Goal: Download file/media

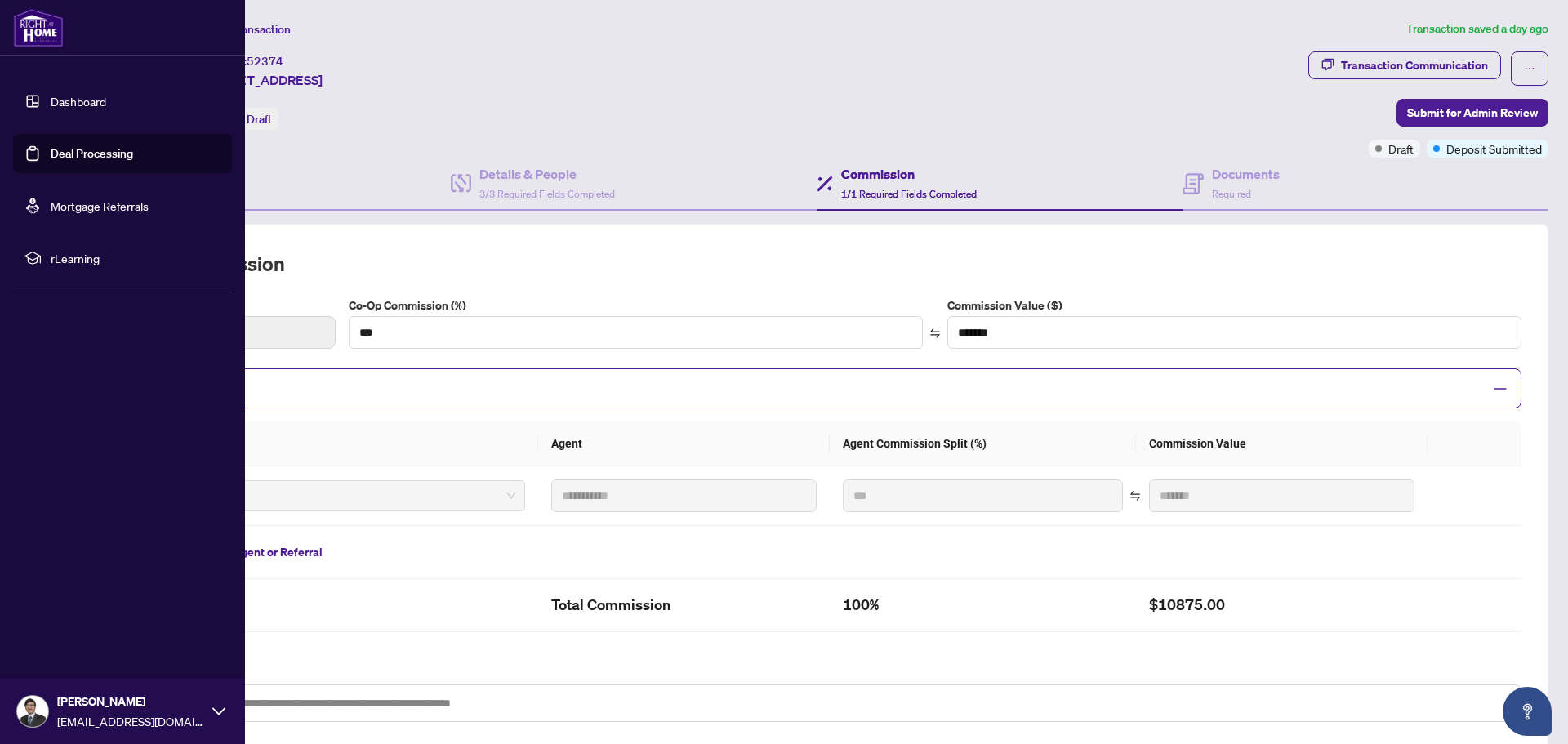
click at [79, 97] on link "Dashboard" at bounding box center [79, 101] width 55 height 15
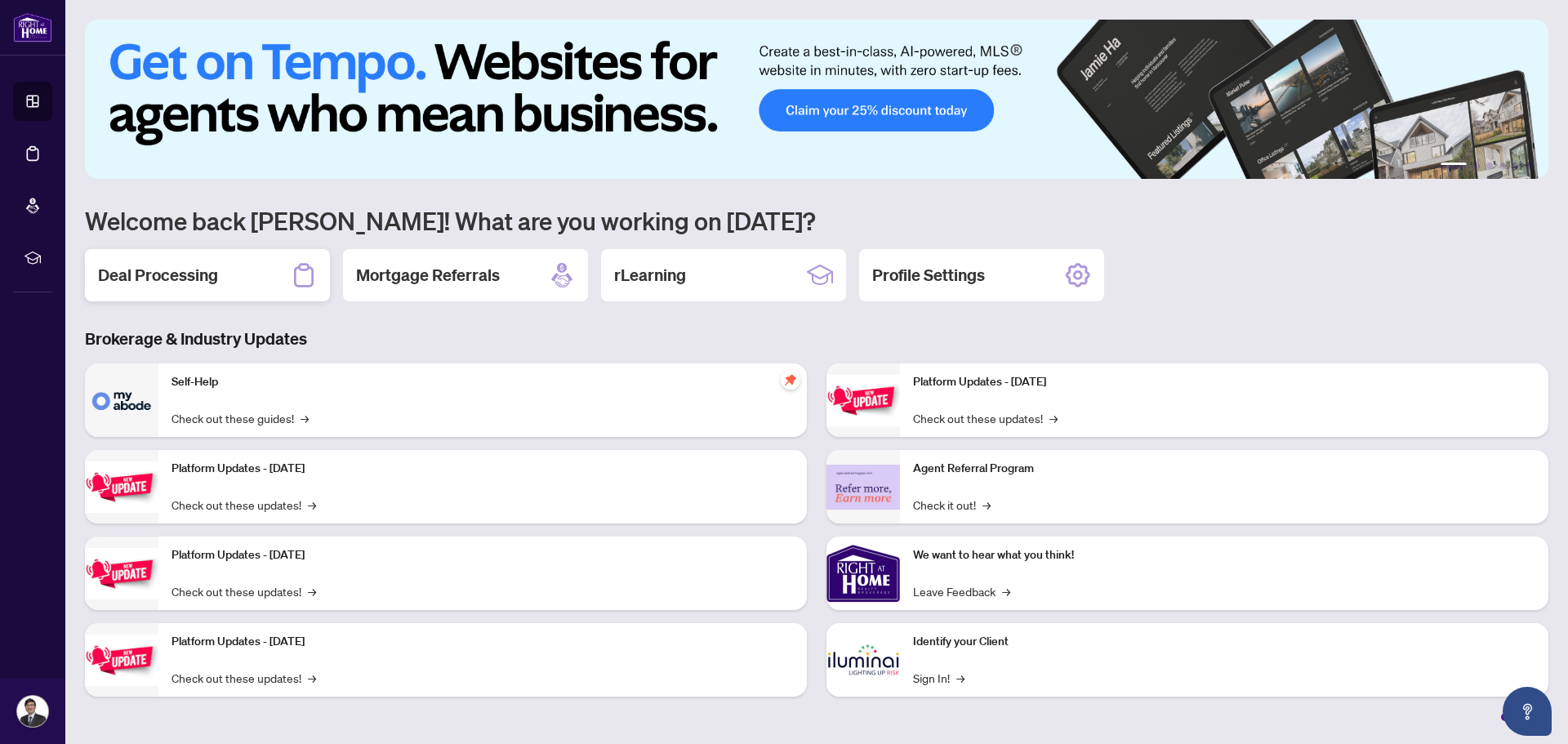
click at [208, 280] on h2 "Deal Processing" at bounding box center [158, 274] width 120 height 23
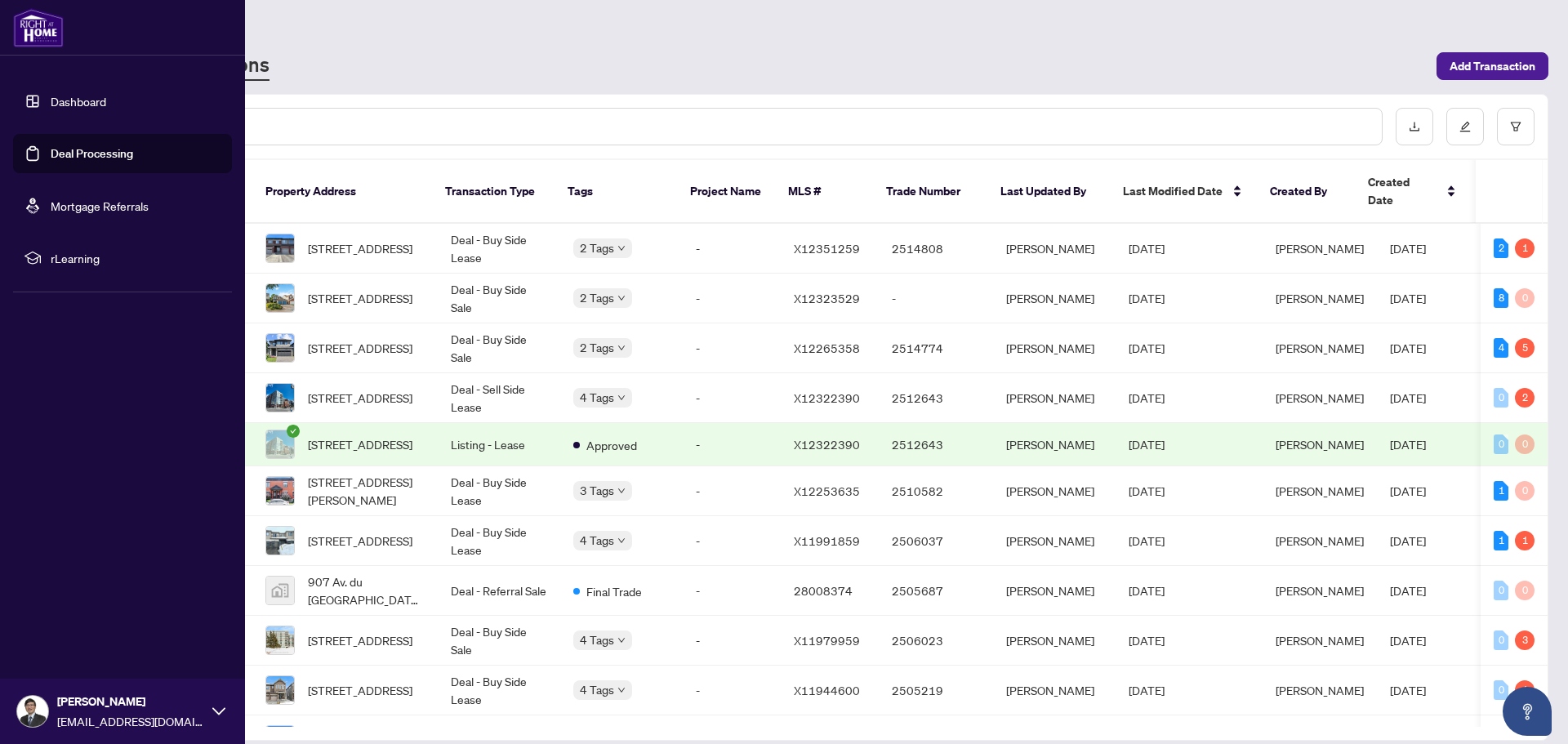
click at [106, 99] on link "Dashboard" at bounding box center [79, 101] width 55 height 15
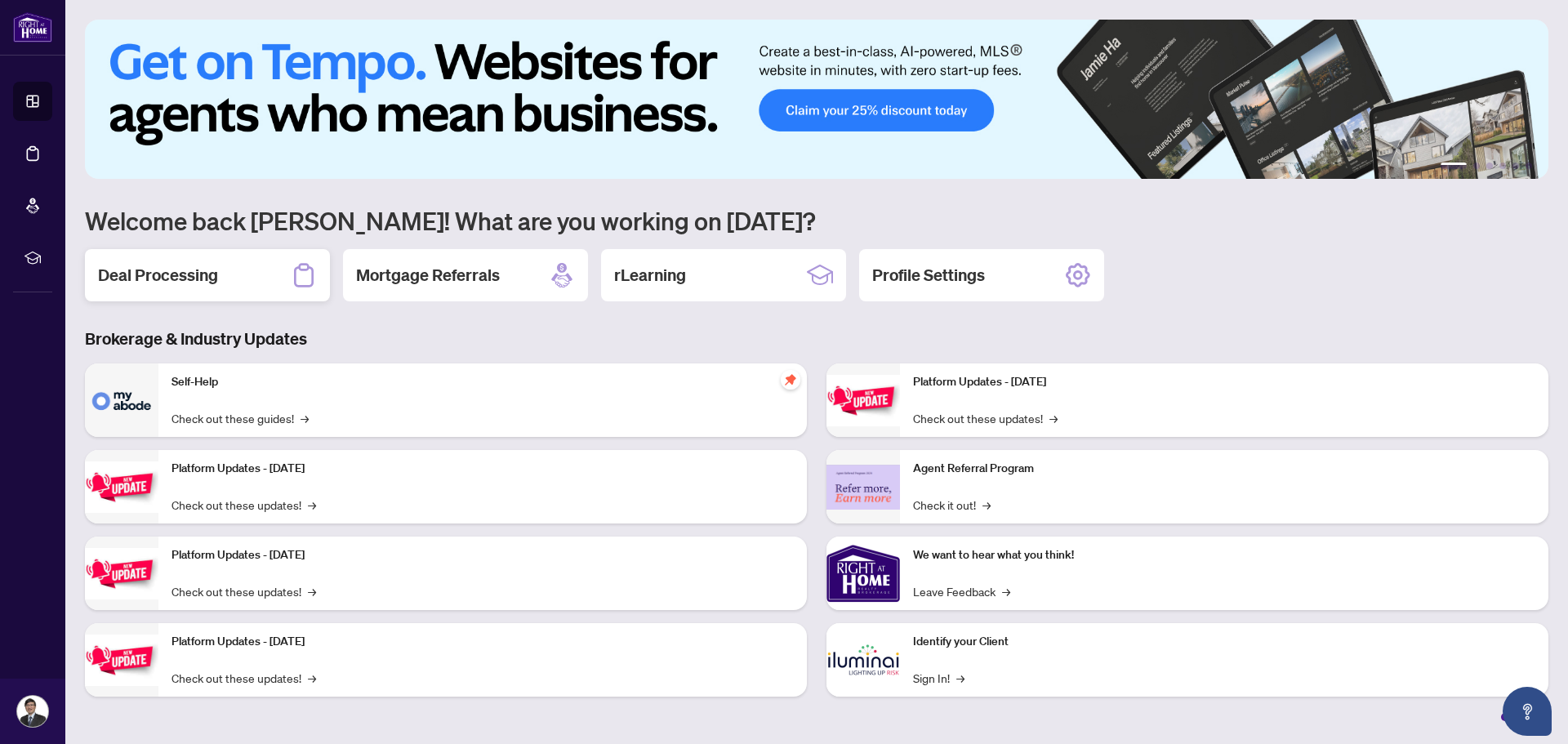
click at [215, 273] on h2 "Deal Processing" at bounding box center [158, 274] width 120 height 23
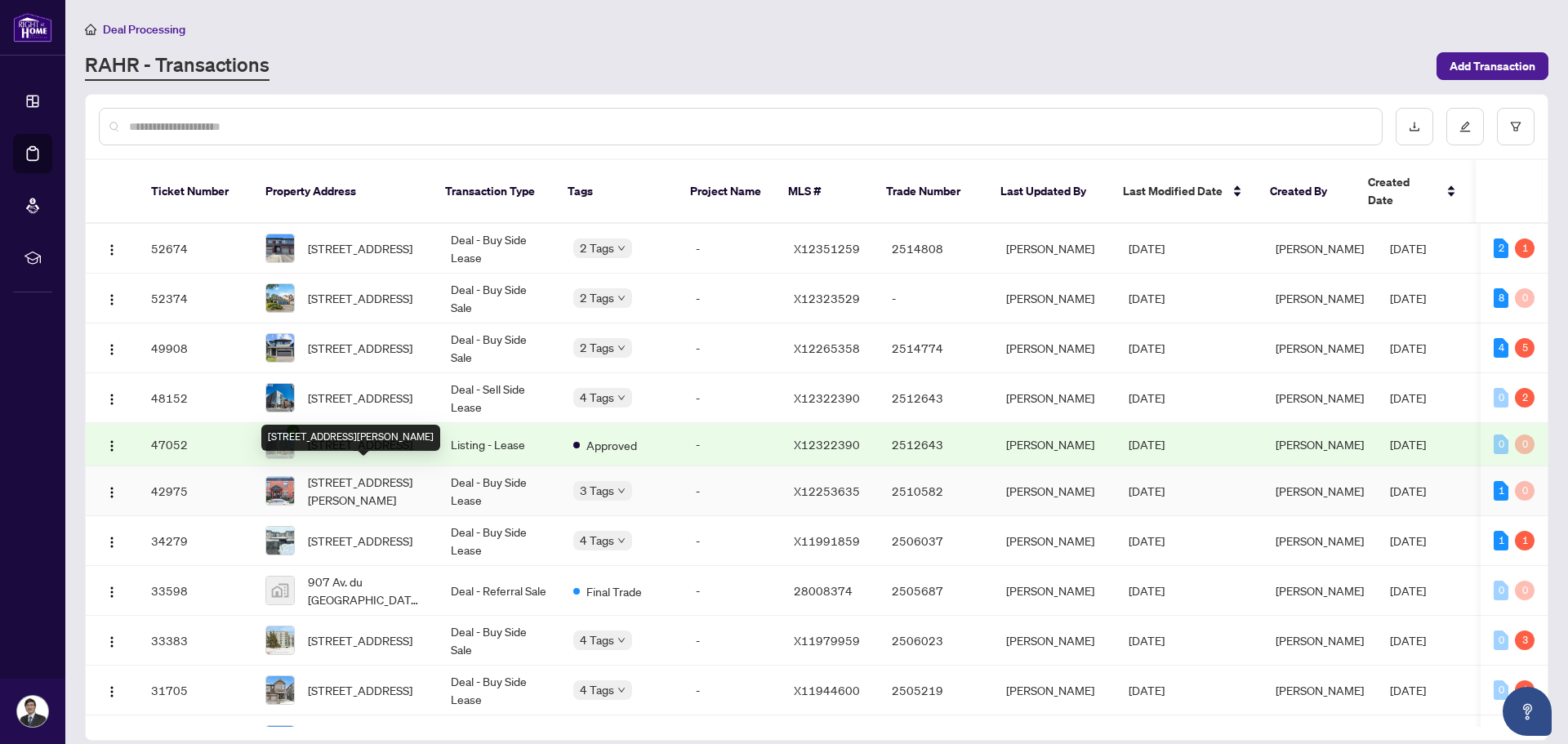
click at [368, 482] on span "[STREET_ADDRESS][PERSON_NAME]" at bounding box center [366, 491] width 117 height 36
click at [399, 389] on span "[STREET_ADDRESS]" at bounding box center [360, 397] width 105 height 18
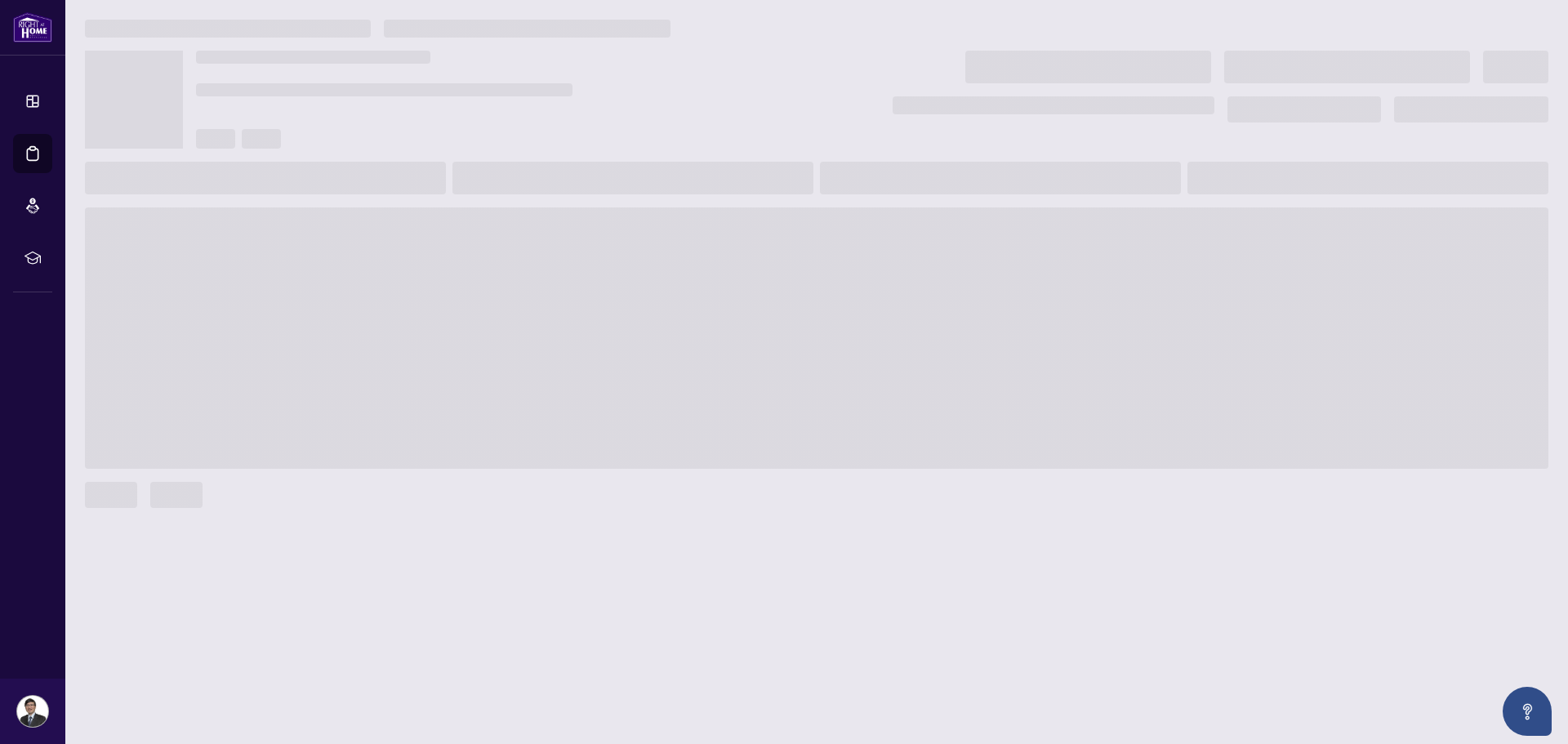
click at [399, 380] on span at bounding box center [817, 338] width 1463 height 262
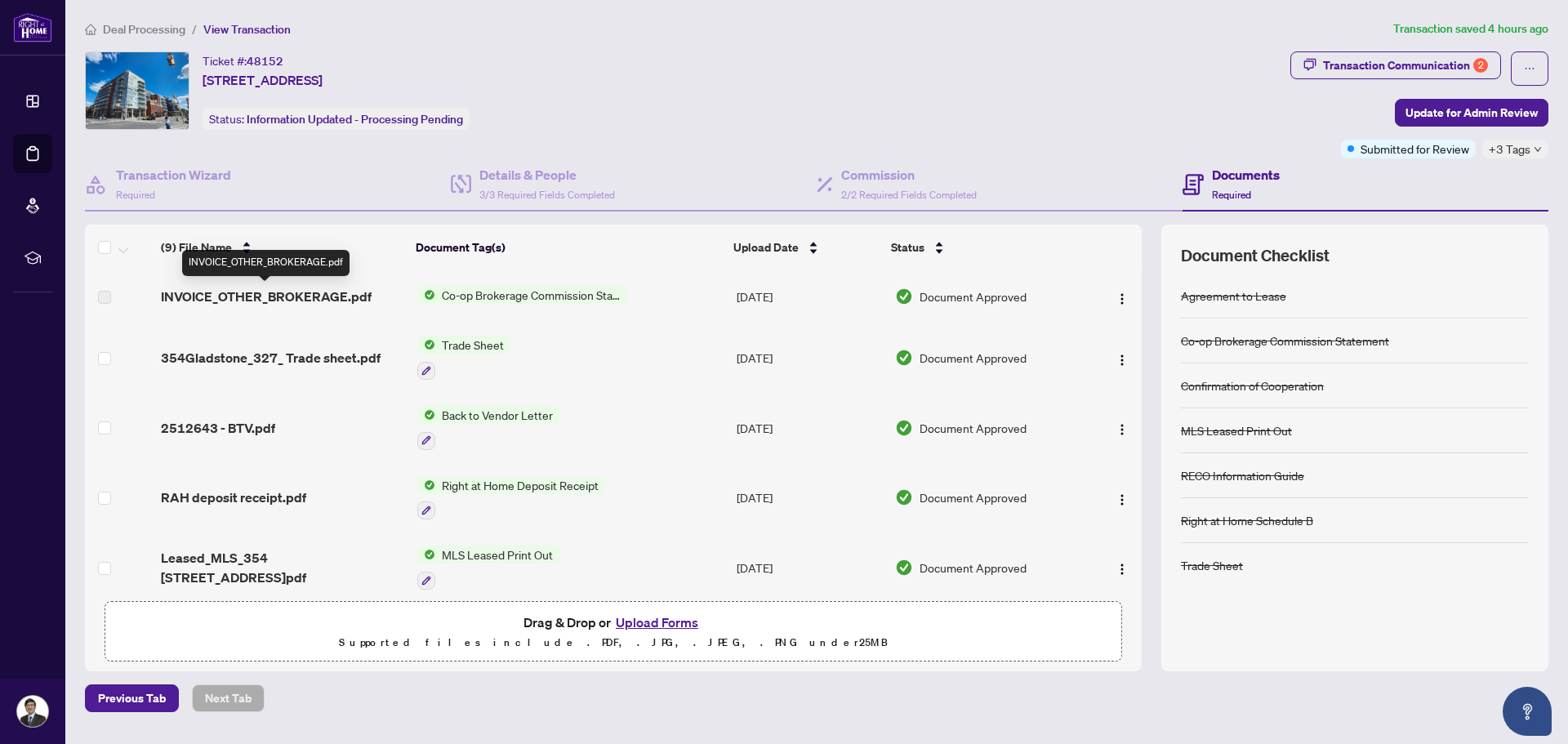
click at [335, 297] on span "INVOICE_OTHER_BROKERAGE.pdf" at bounding box center [266, 296] width 211 height 19
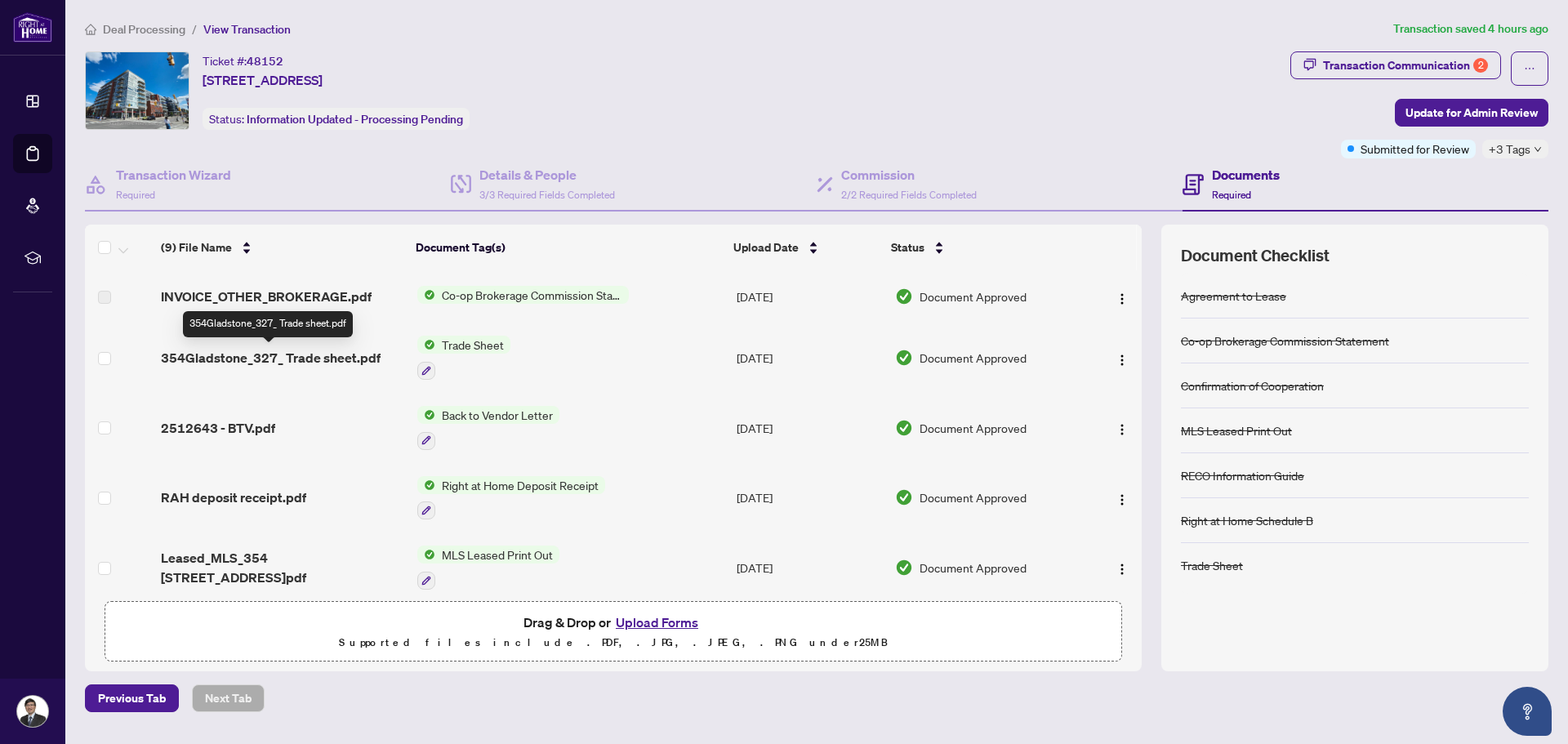
click at [337, 354] on span "354Gladstone_327_ Trade sheet.pdf" at bounding box center [270, 357] width 220 height 19
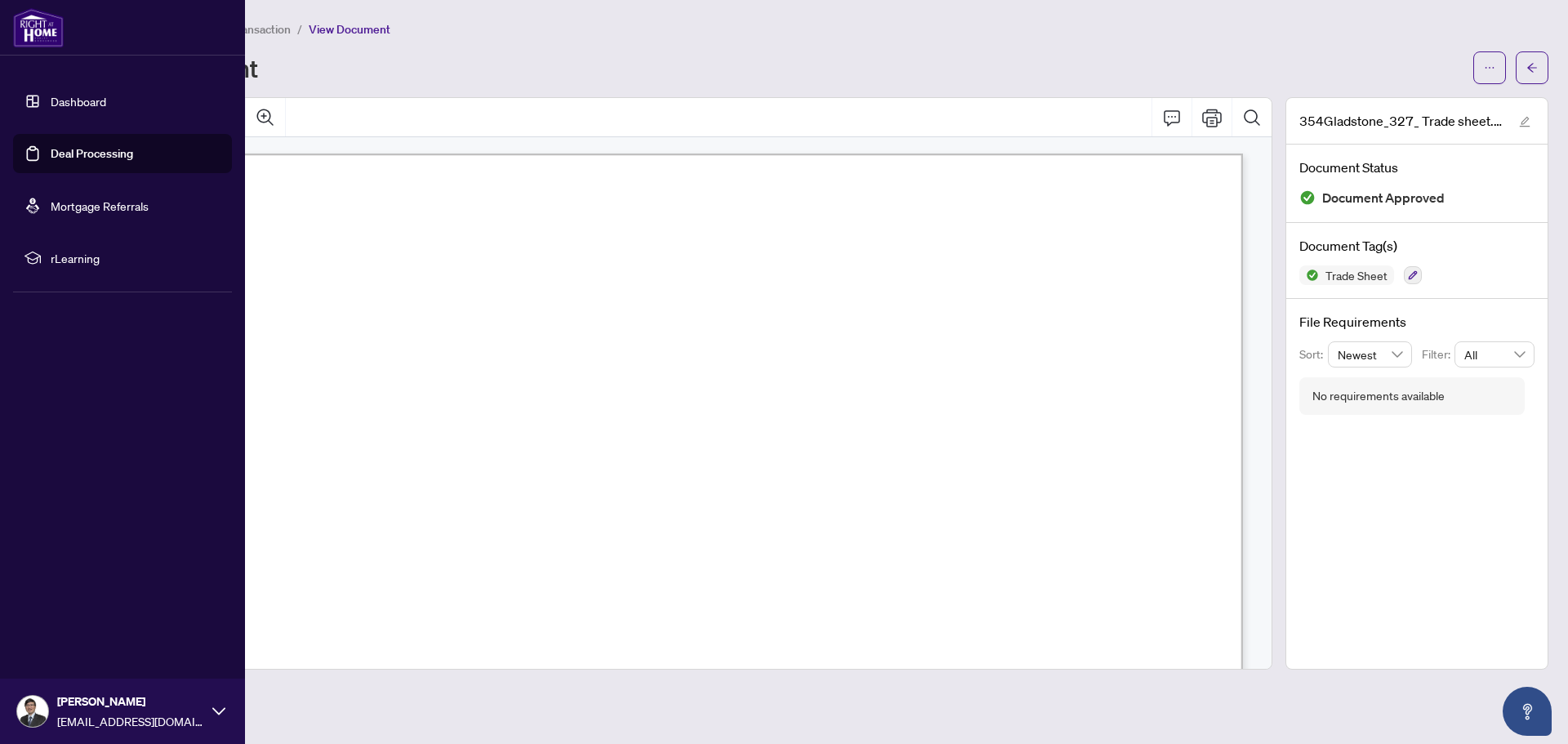
click at [51, 102] on link "Dashboard" at bounding box center [79, 101] width 55 height 15
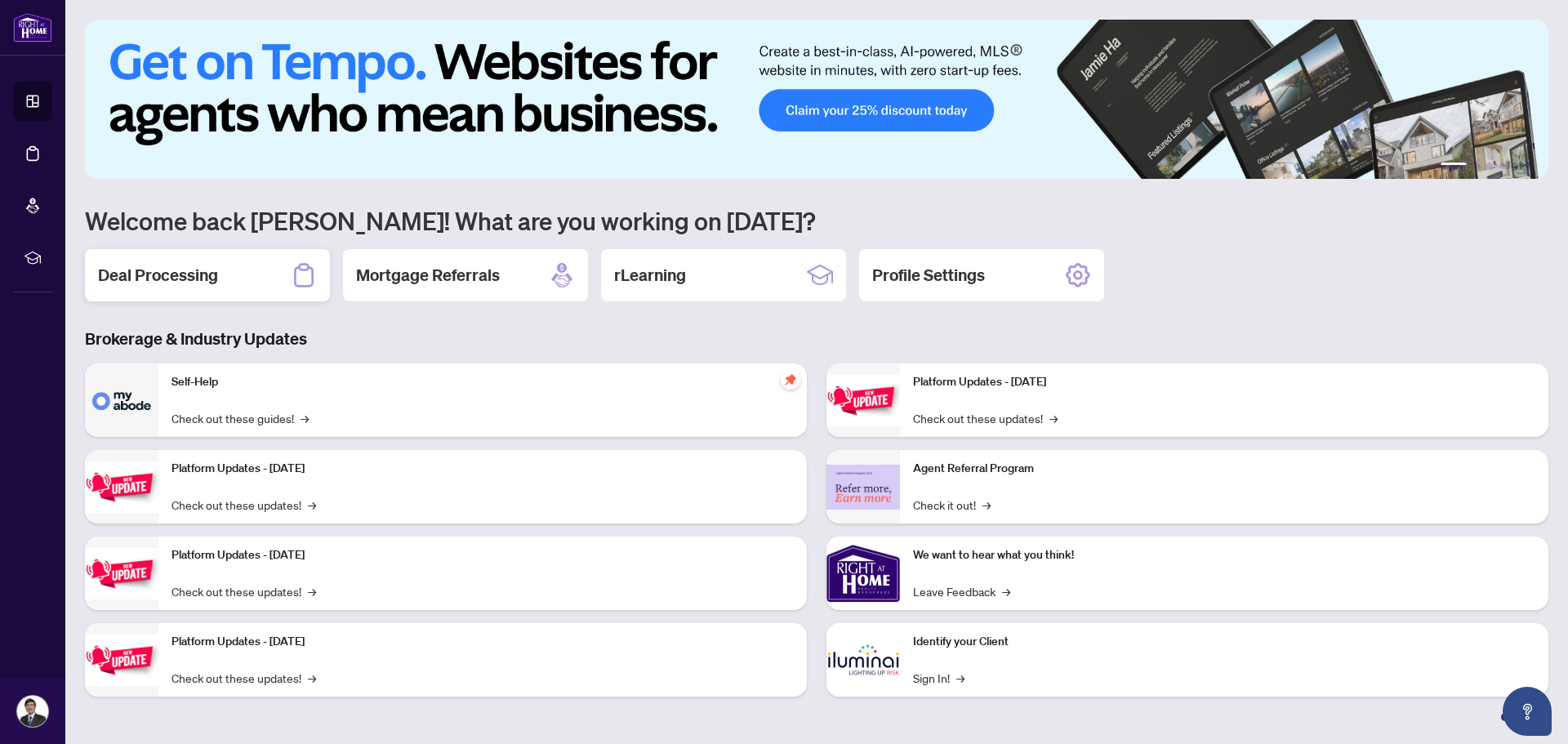
click at [255, 290] on div "Deal Processing" at bounding box center [207, 275] width 245 height 53
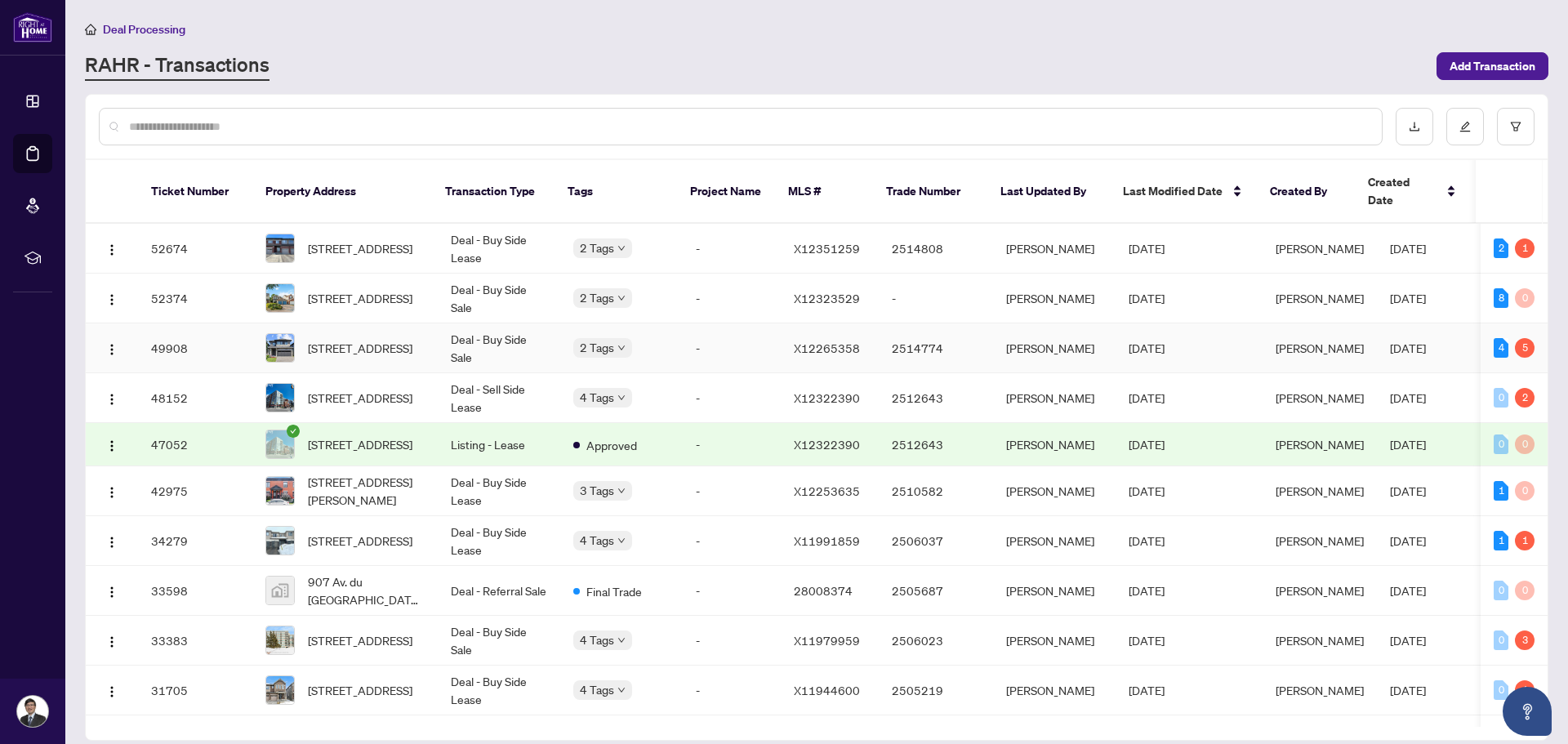
click at [393, 339] on span "[STREET_ADDRESS]" at bounding box center [360, 347] width 105 height 18
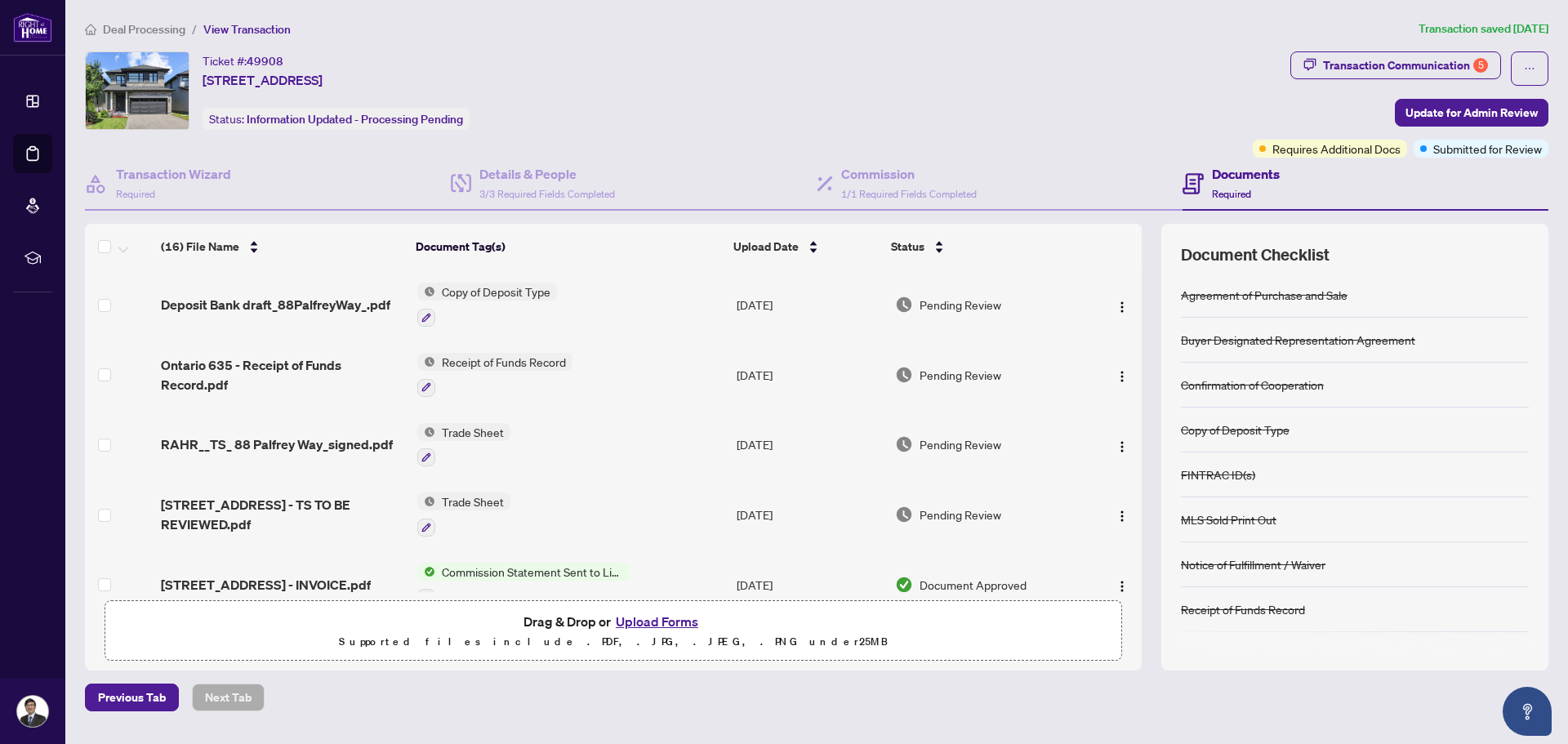
click at [353, 446] on span "RAHR__TS_ 88 Palfrey Way_signed.pdf" at bounding box center [276, 444] width 232 height 19
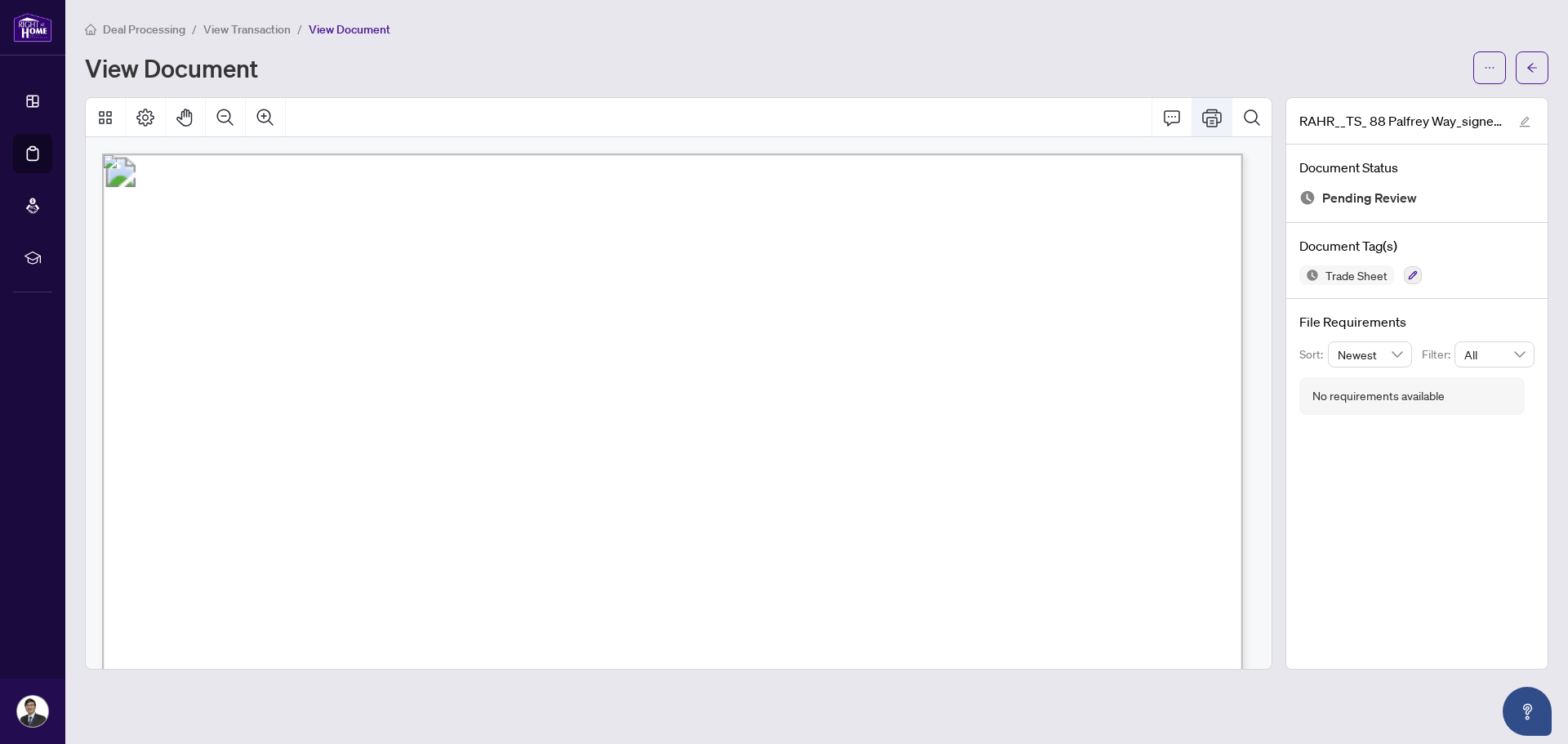
click at [1211, 118] on icon "Print" at bounding box center [1212, 117] width 19 height 19
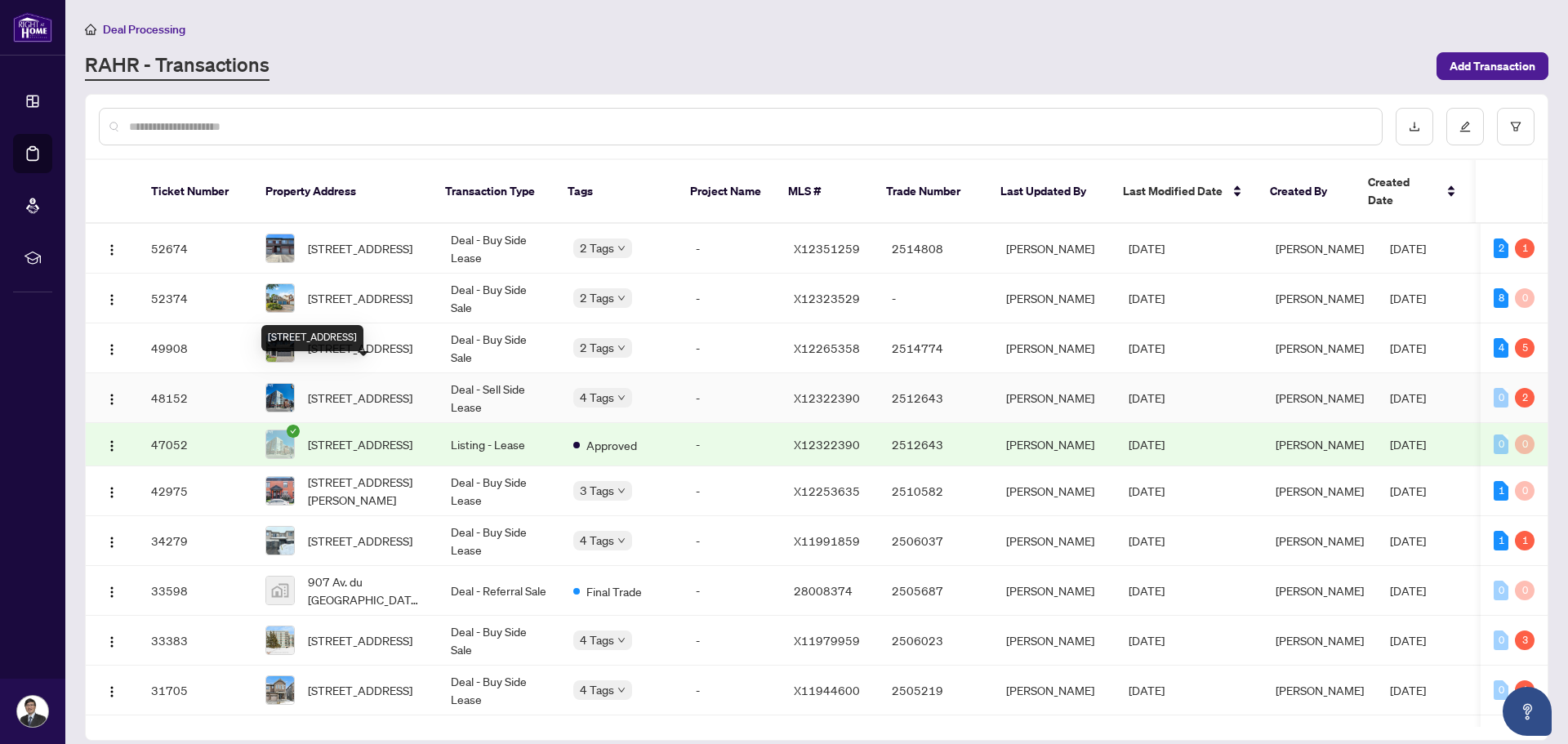
click at [364, 389] on span "[STREET_ADDRESS]" at bounding box center [360, 397] width 105 height 18
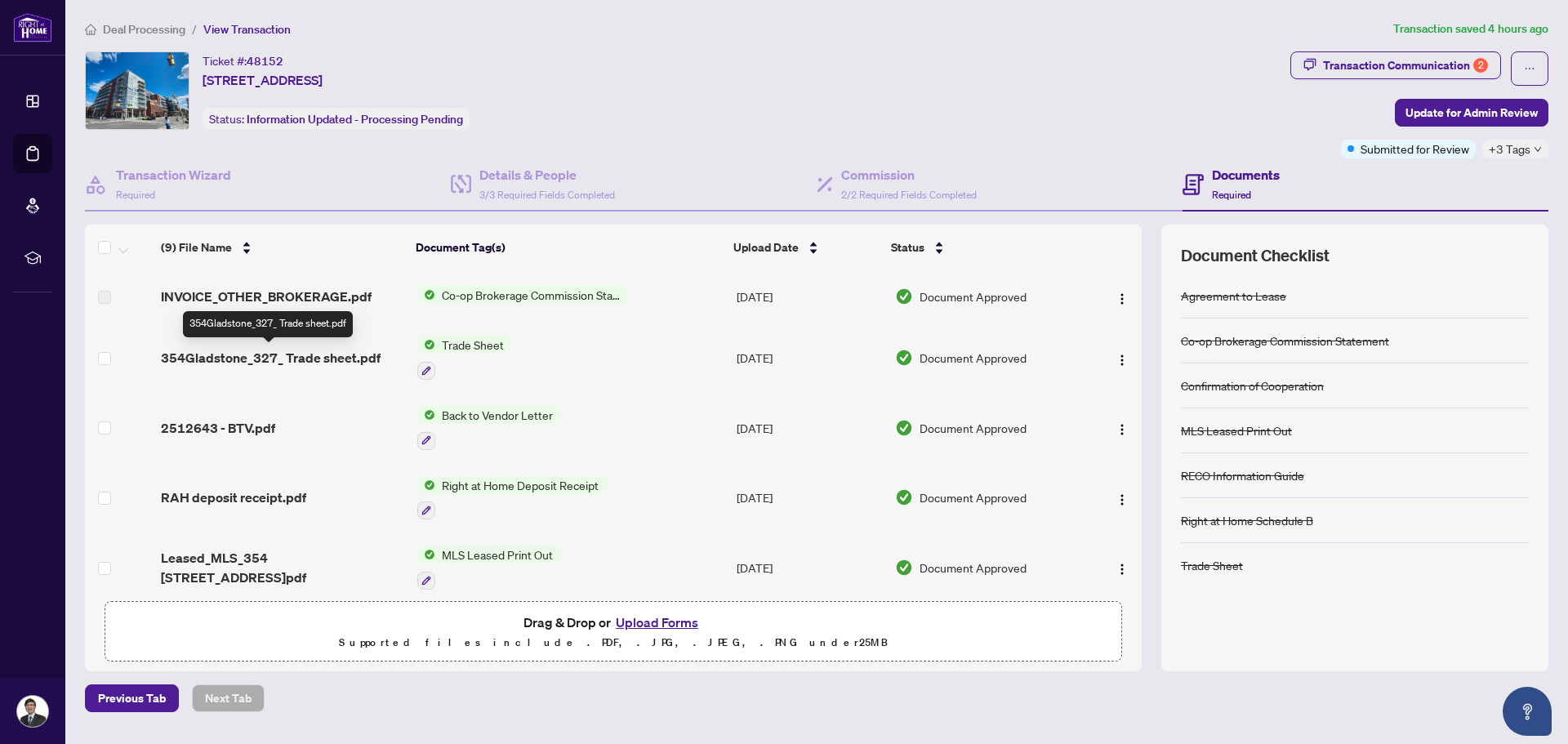
click at [358, 357] on span "354Gladstone_327_ Trade sheet.pdf" at bounding box center [270, 357] width 220 height 19
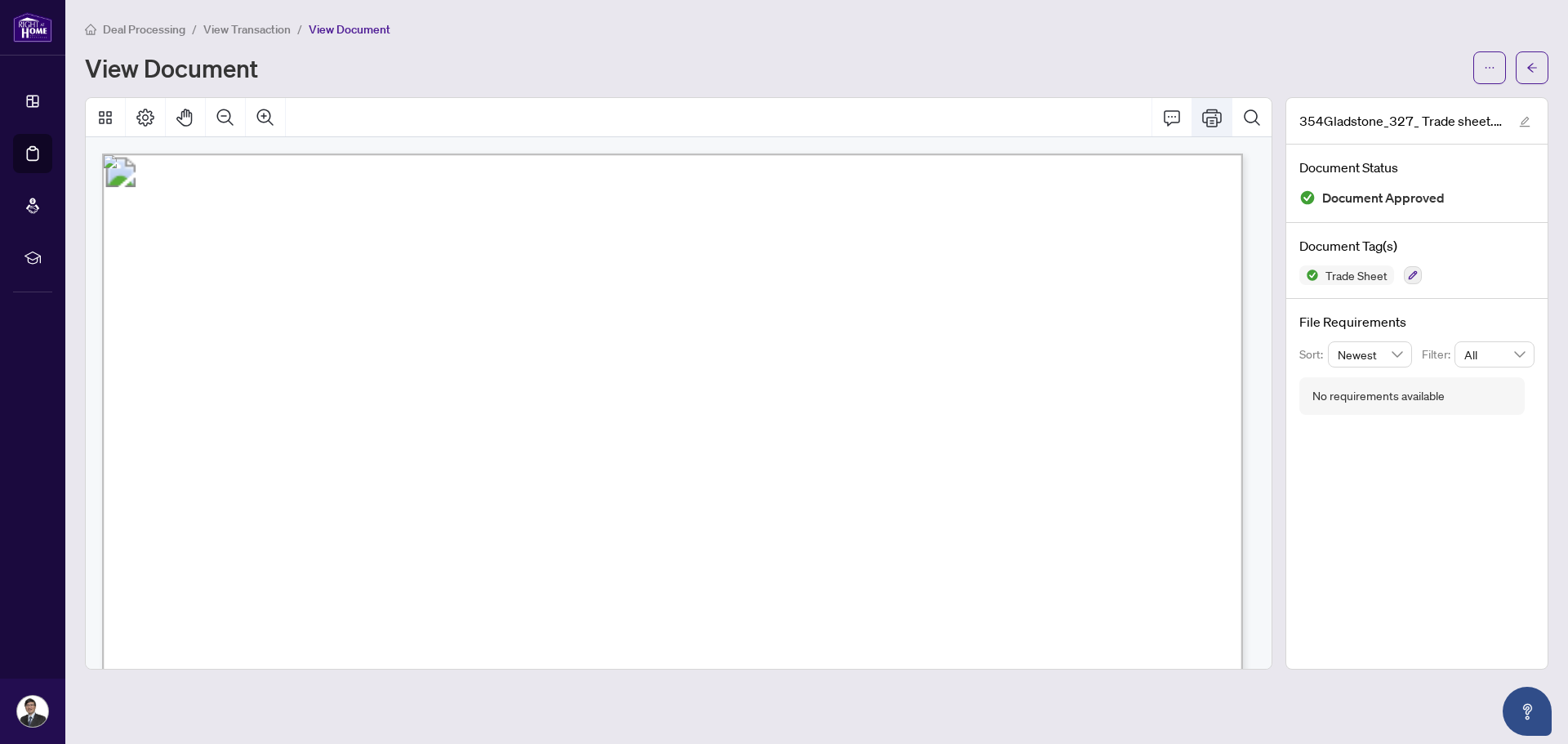
click at [1209, 109] on icon "Print" at bounding box center [1212, 117] width 19 height 18
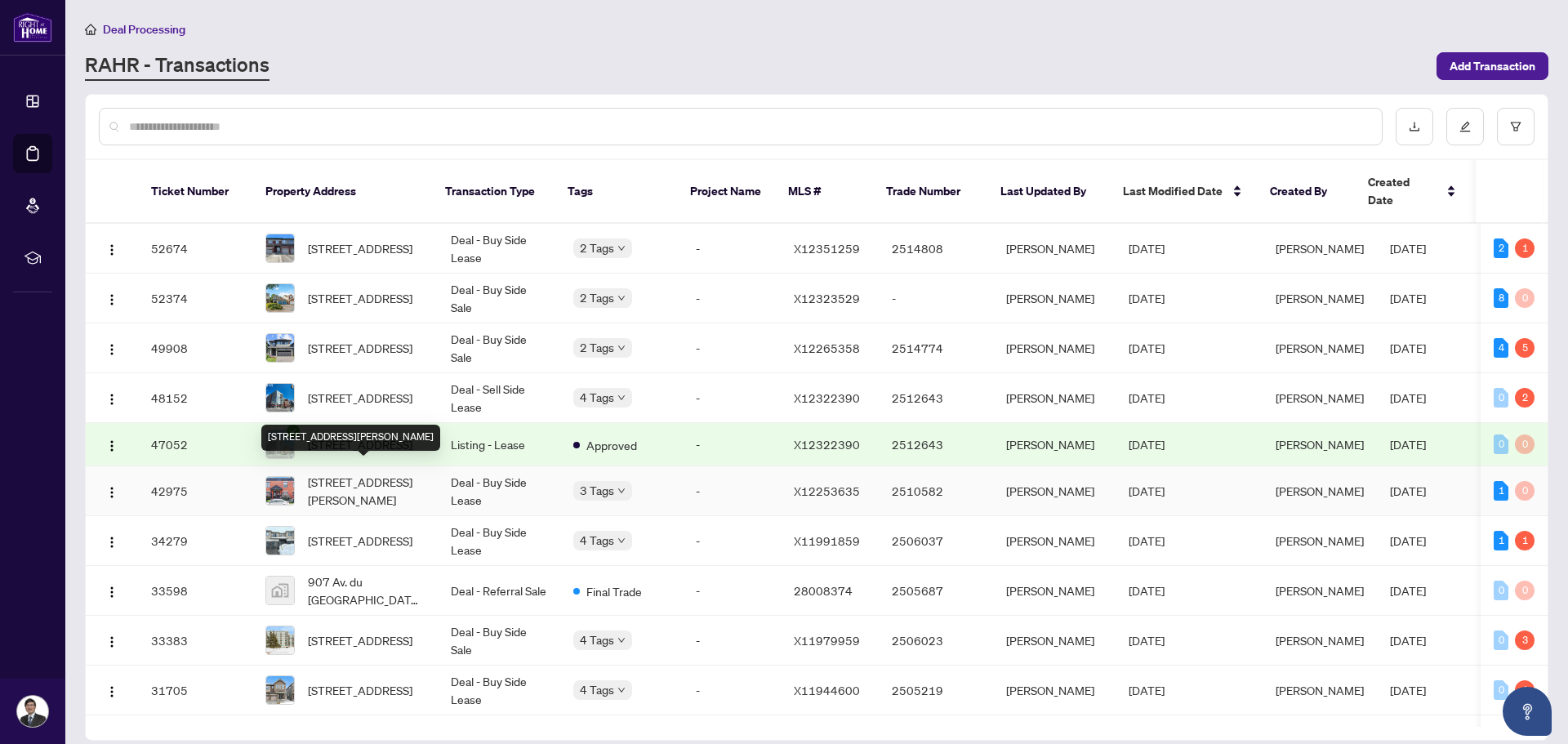
click at [371, 485] on span "[STREET_ADDRESS][PERSON_NAME]" at bounding box center [366, 491] width 117 height 36
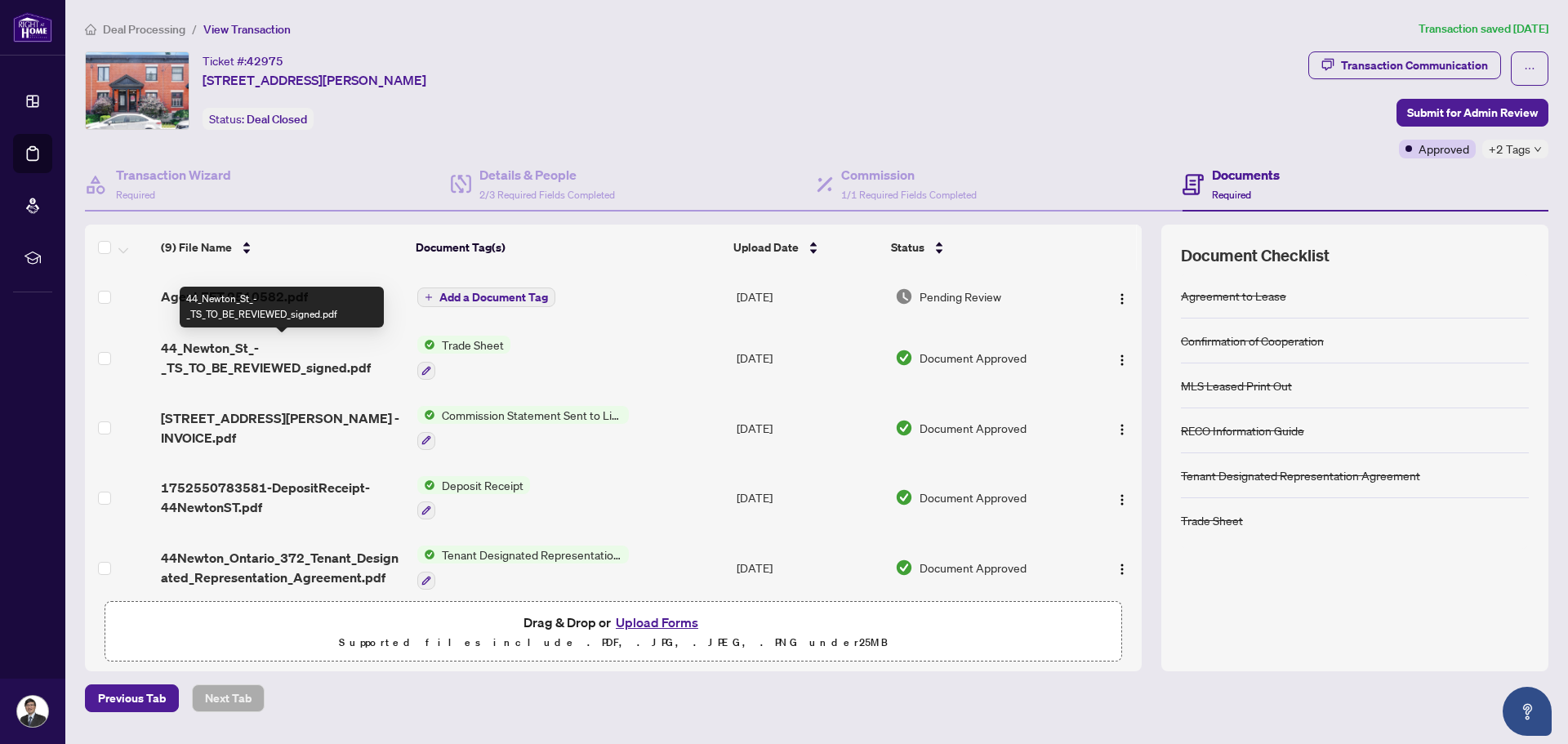
click at [316, 368] on span "44_Newton_St_-_TS_TO_BE_REVIEWED_signed.pdf" at bounding box center [282, 357] width 243 height 39
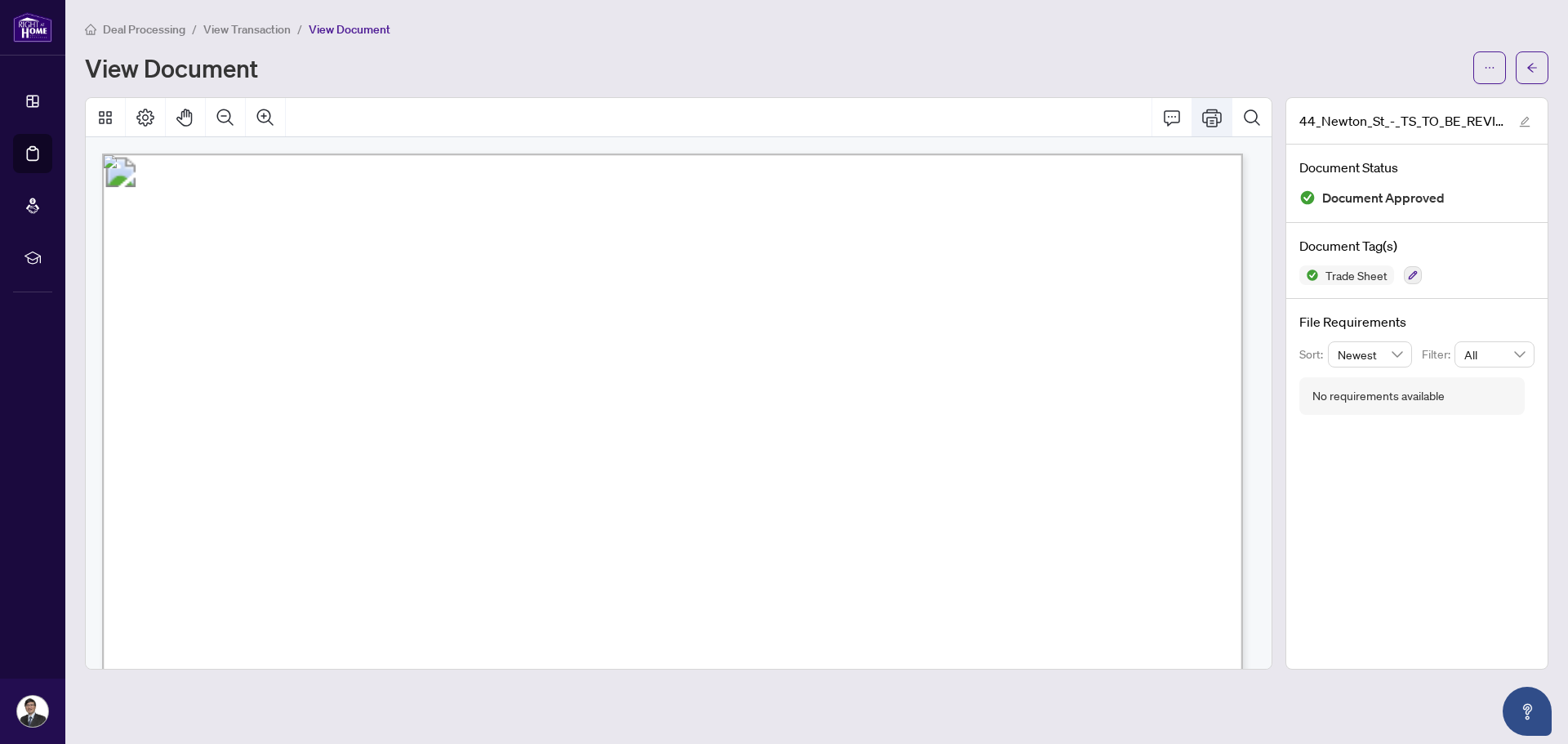
click at [1216, 120] on icon "Print" at bounding box center [1212, 117] width 19 height 19
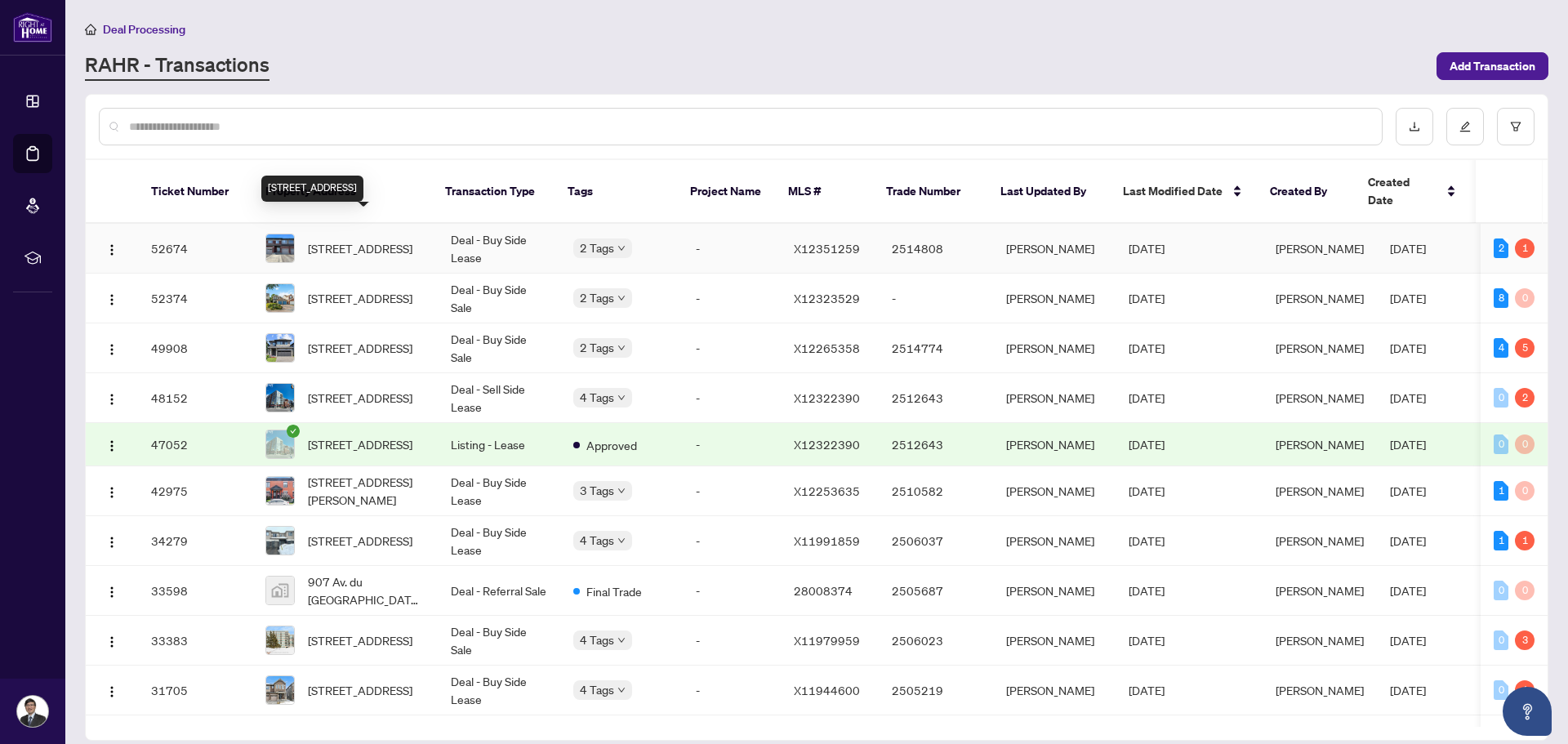
click at [361, 239] on span "[STREET_ADDRESS]" at bounding box center [360, 247] width 105 height 18
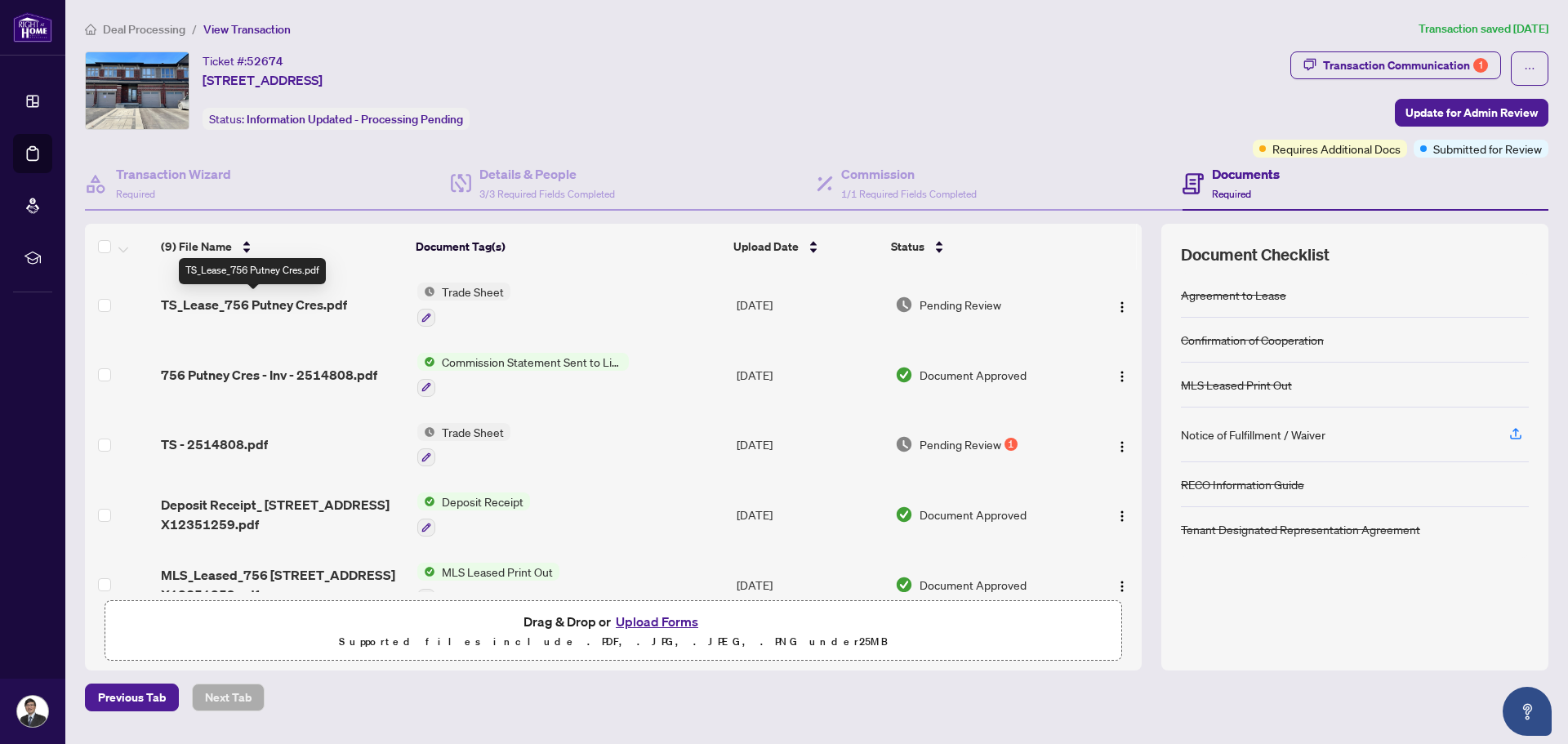
click at [310, 306] on span "TS_Lease_756 Putney Cres.pdf" at bounding box center [253, 304] width 186 height 19
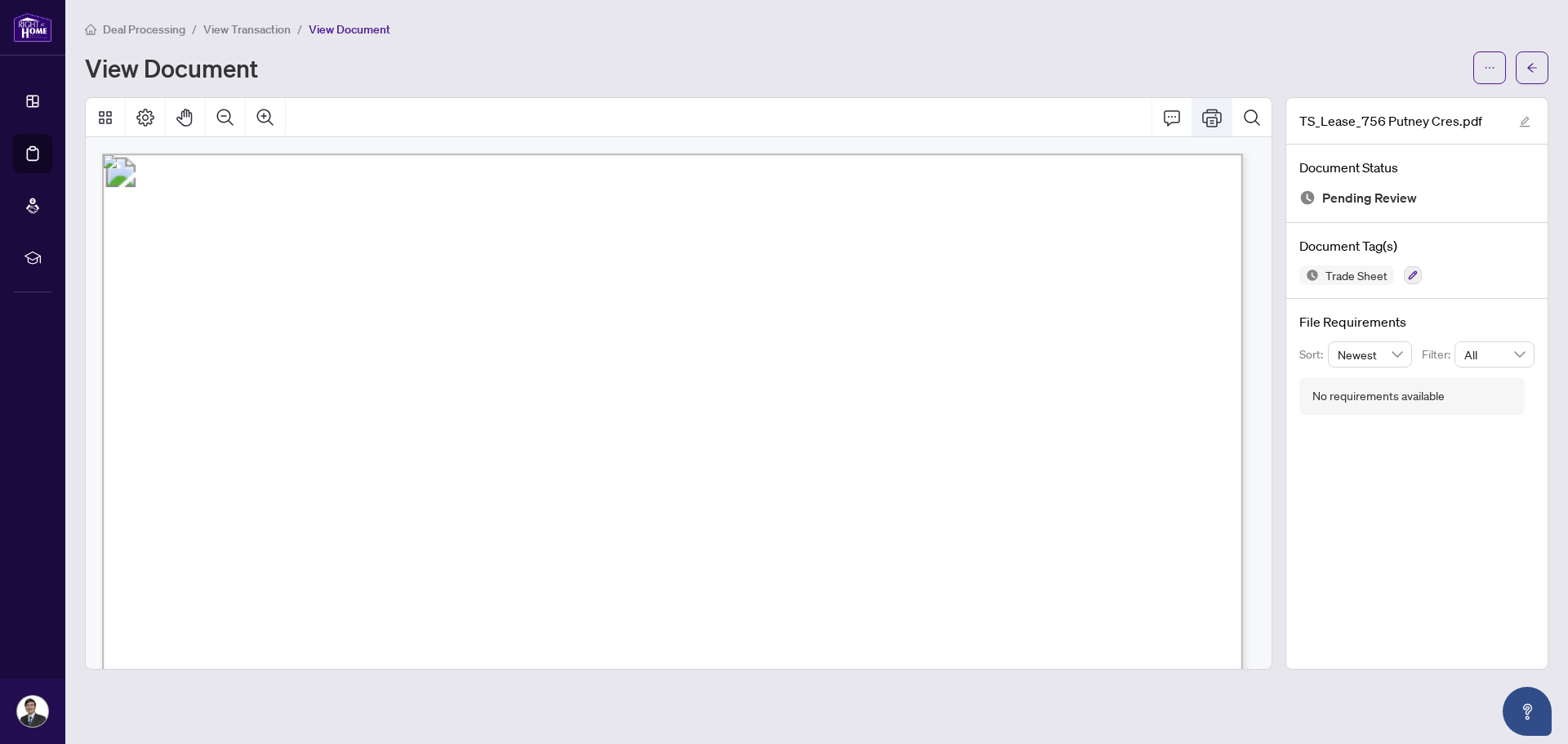
click at [1213, 115] on icon "Print" at bounding box center [1212, 117] width 19 height 19
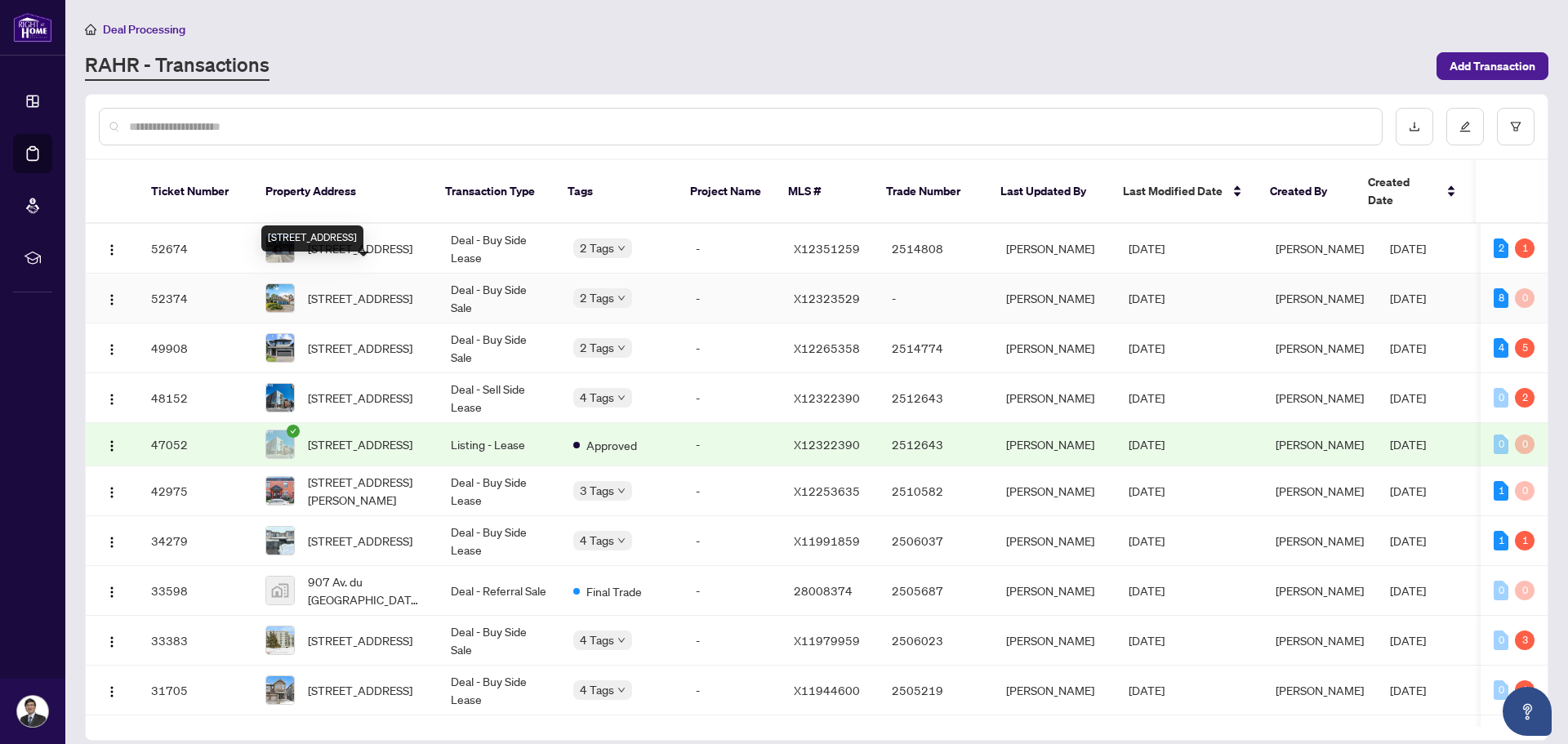
click at [374, 289] on span "[STREET_ADDRESS]" at bounding box center [360, 298] width 105 height 18
click at [314, 289] on span "[STREET_ADDRESS]" at bounding box center [360, 298] width 105 height 18
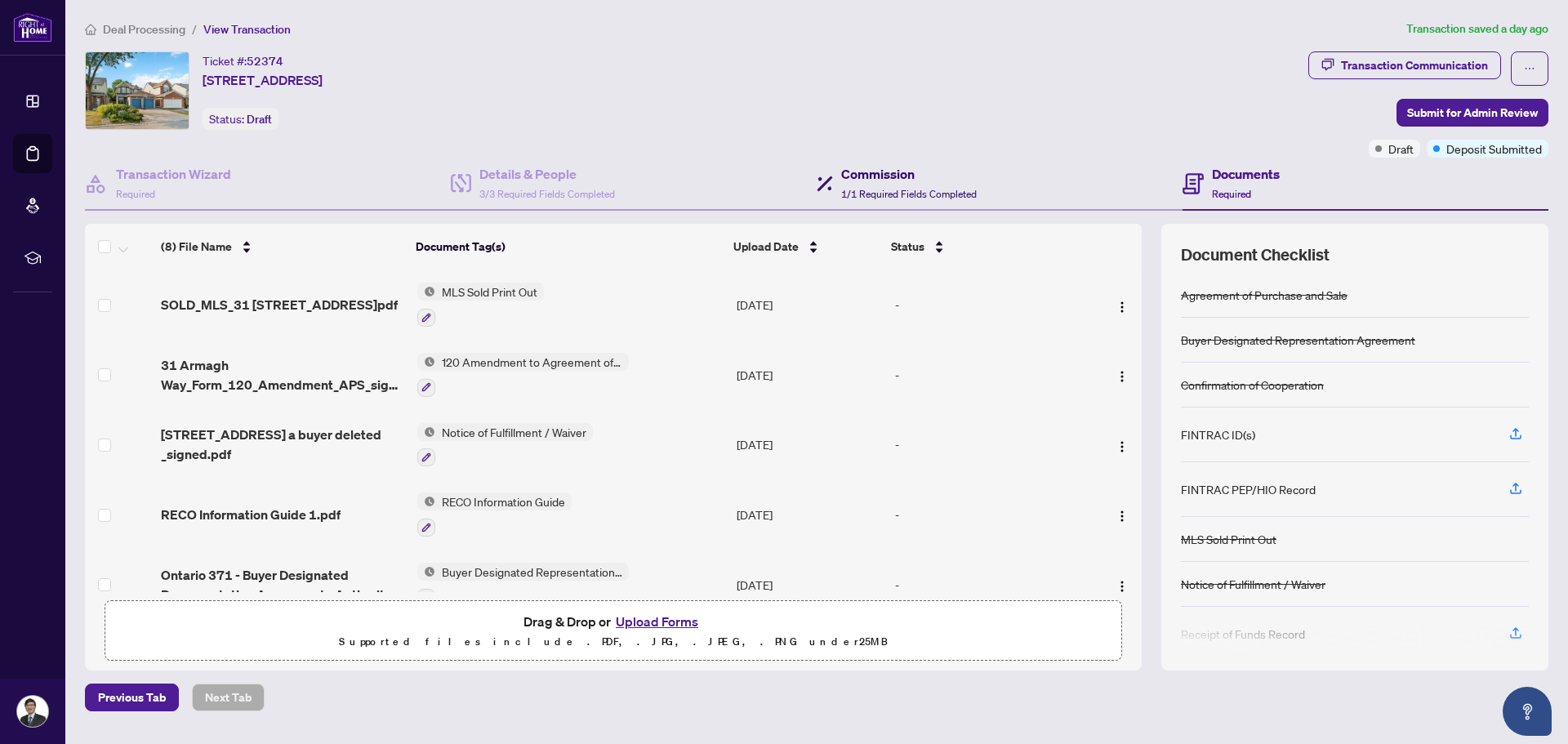
drag, startPoint x: 901, startPoint y: 178, endPoint x: 921, endPoint y: 181, distance: 20.2
click at [901, 178] on h4 "Commission" at bounding box center [909, 173] width 135 height 19
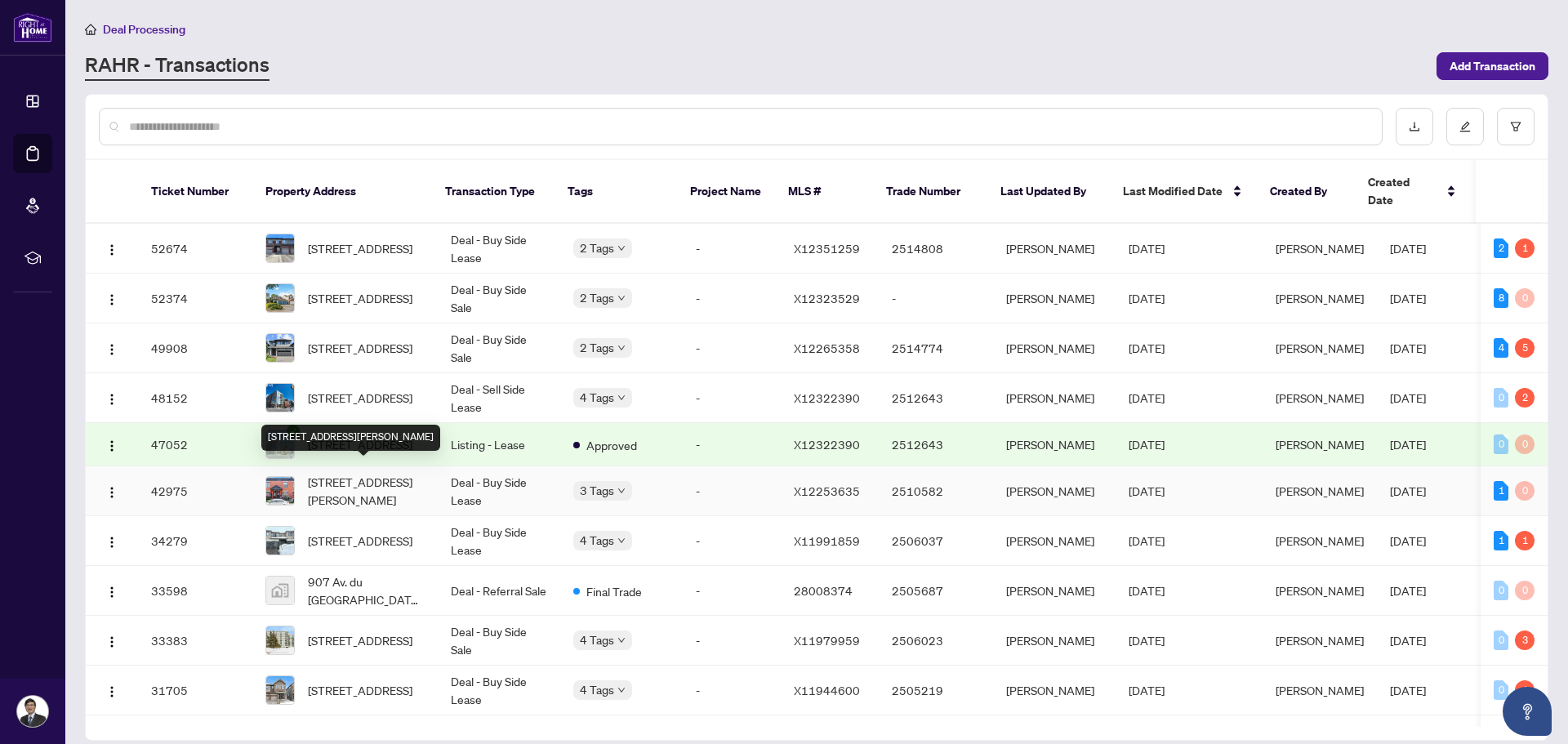
click at [381, 477] on span "[STREET_ADDRESS][PERSON_NAME]" at bounding box center [366, 491] width 117 height 36
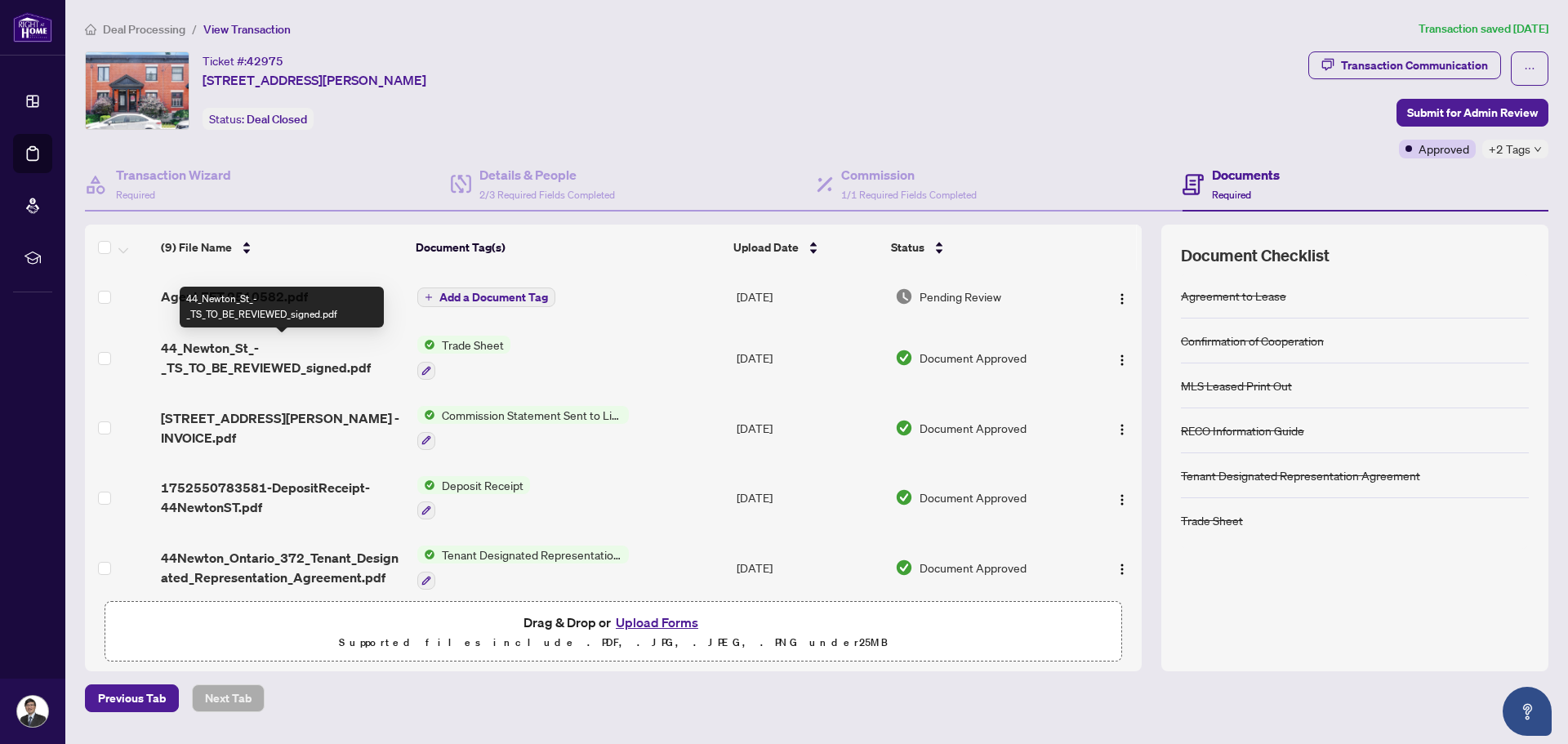
click at [300, 362] on span "44_Newton_St_-_TS_TO_BE_REVIEWED_signed.pdf" at bounding box center [282, 357] width 243 height 39
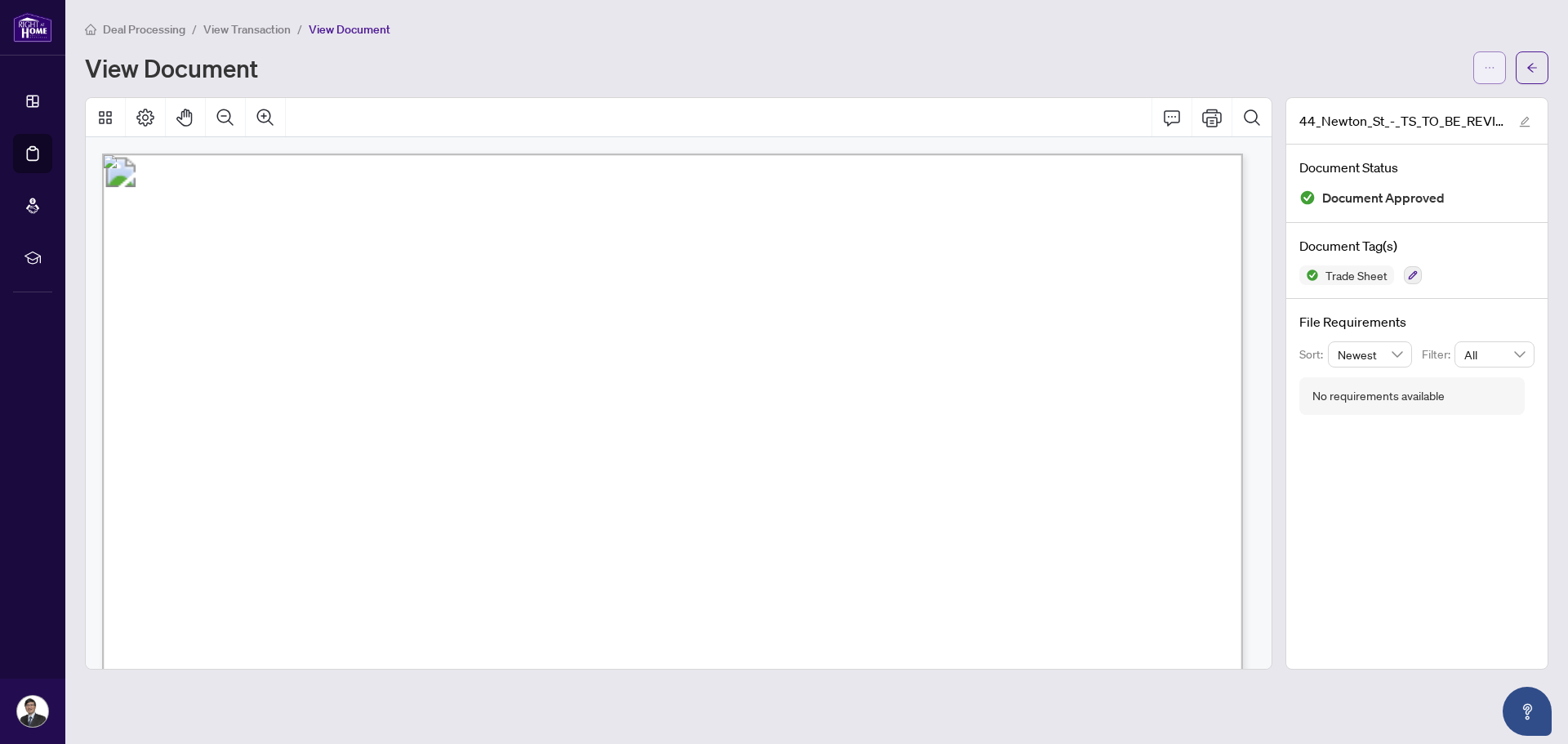
click at [1490, 74] on span "button" at bounding box center [1490, 67] width 12 height 26
click at [1432, 105] on span "Download" at bounding box center [1431, 102] width 124 height 18
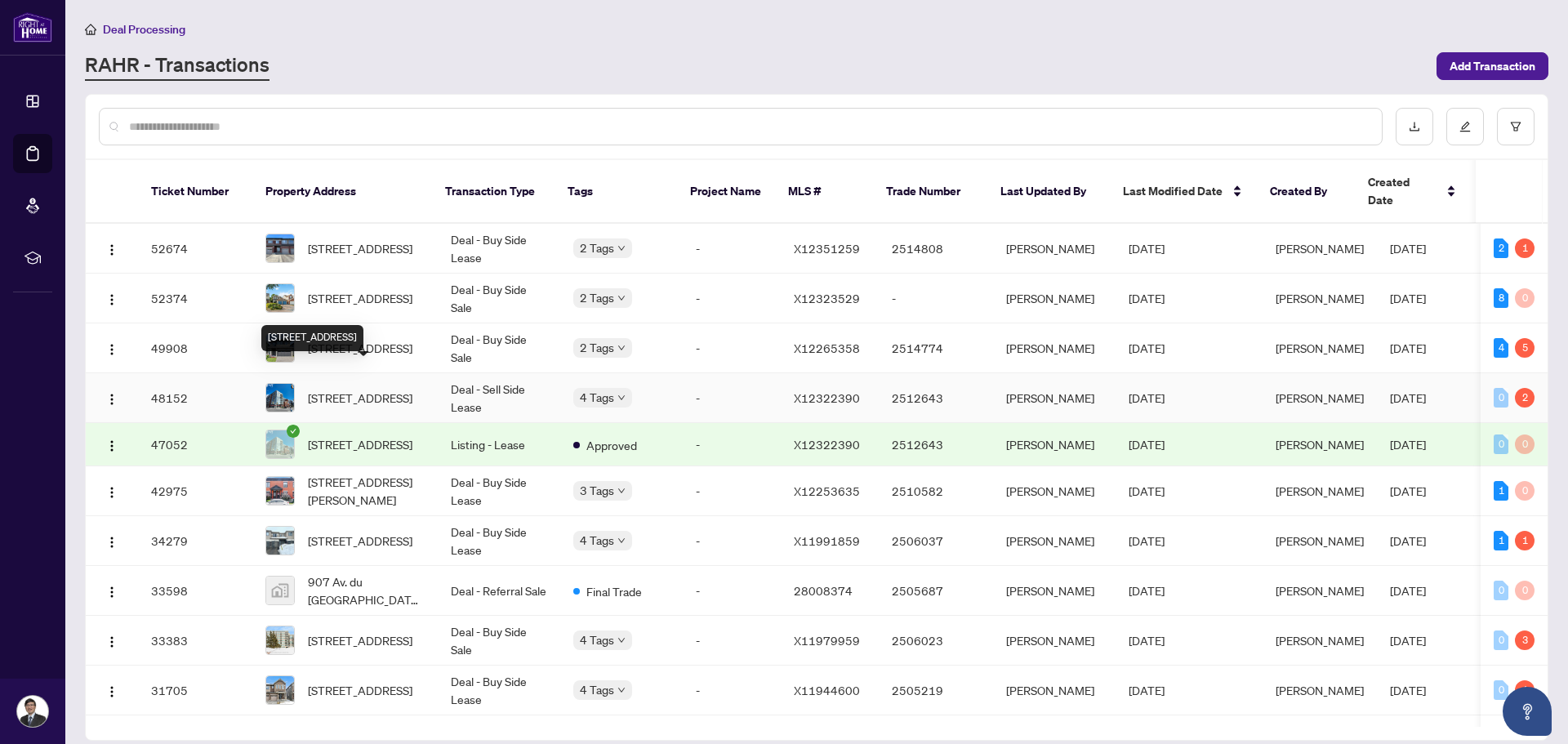
click at [380, 389] on span "[STREET_ADDRESS]" at bounding box center [360, 397] width 105 height 18
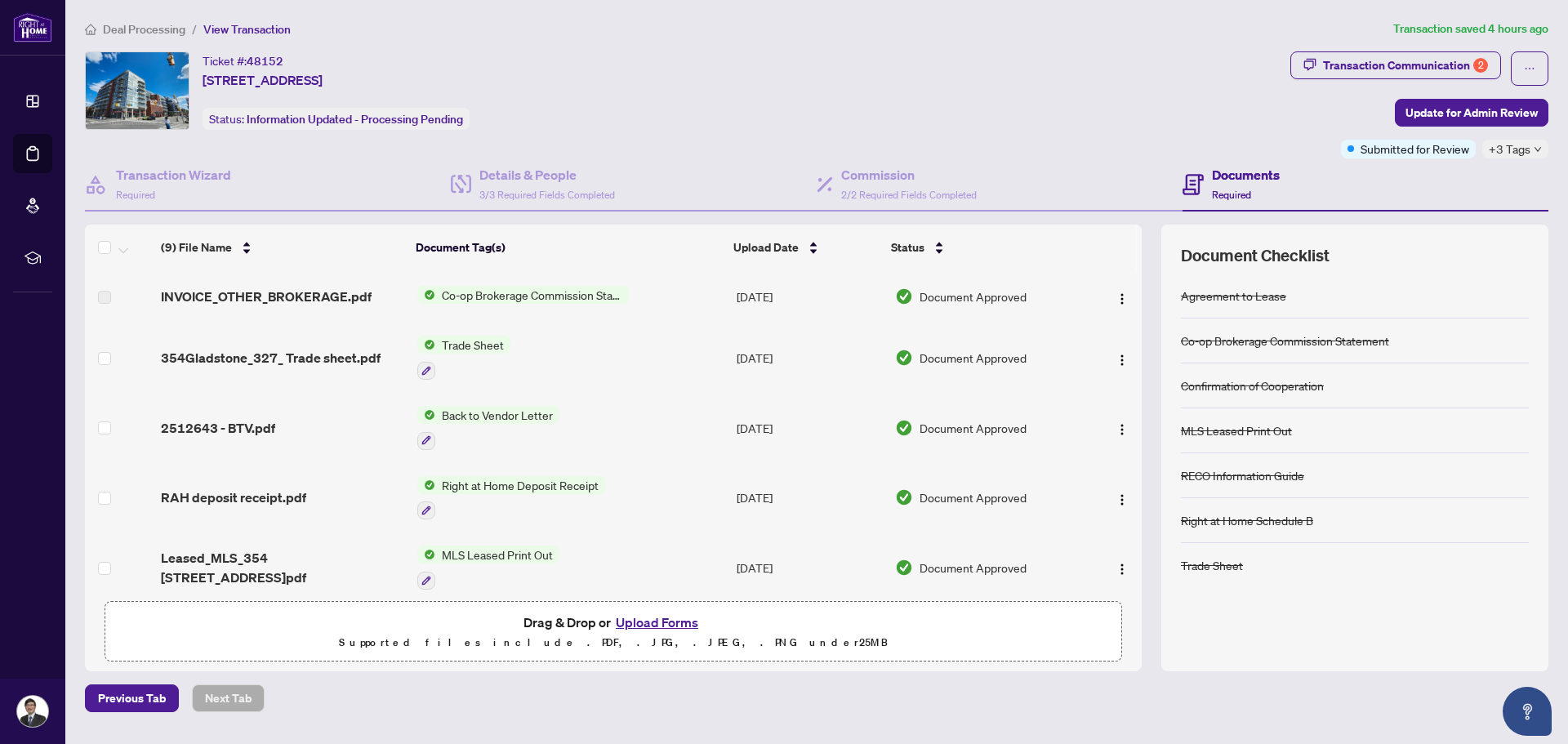
click at [347, 358] on span "354Gladstone_327_ Trade sheet.pdf" at bounding box center [270, 357] width 220 height 19
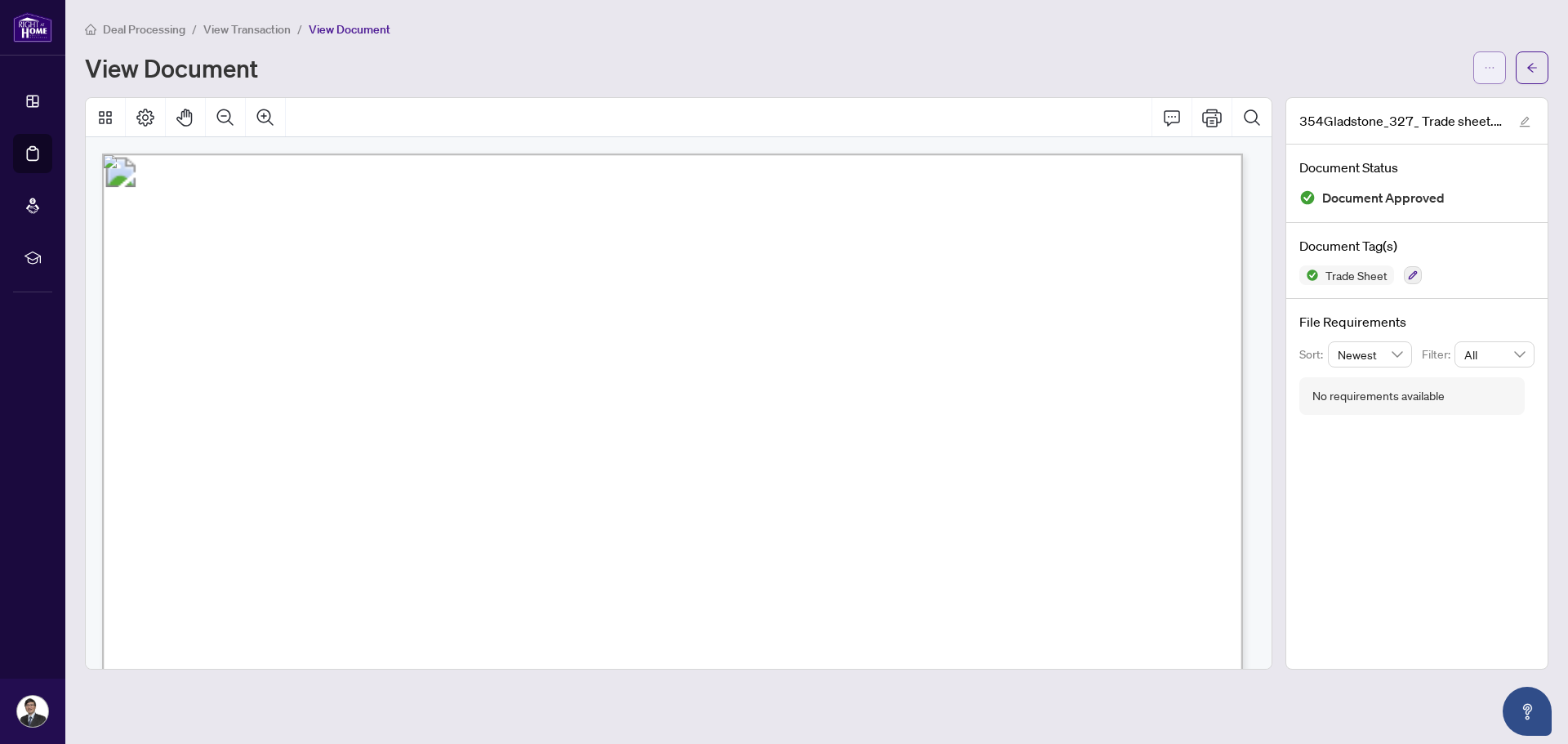
click at [1499, 70] on button "button" at bounding box center [1489, 68] width 33 height 33
click at [1426, 94] on span "Download" at bounding box center [1431, 102] width 124 height 18
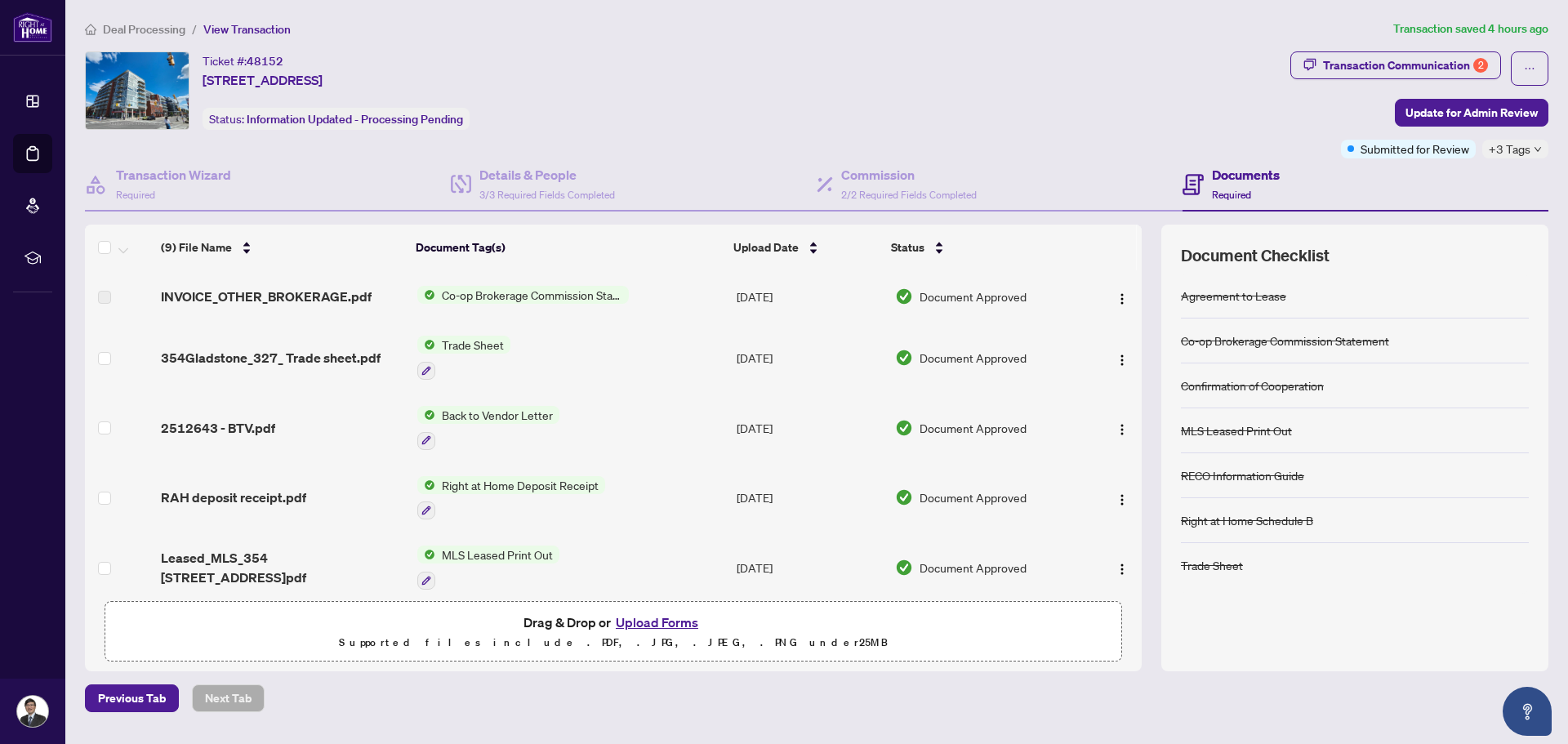
click at [988, 89] on div "Ticket #: 48152 [STREET_ADDRESS] Status: Information Updated - Processing Pendi…" at bounding box center [685, 91] width 1199 height 79
click at [348, 360] on span "354Gladstone_327_ Trade sheet.pdf" at bounding box center [270, 357] width 220 height 19
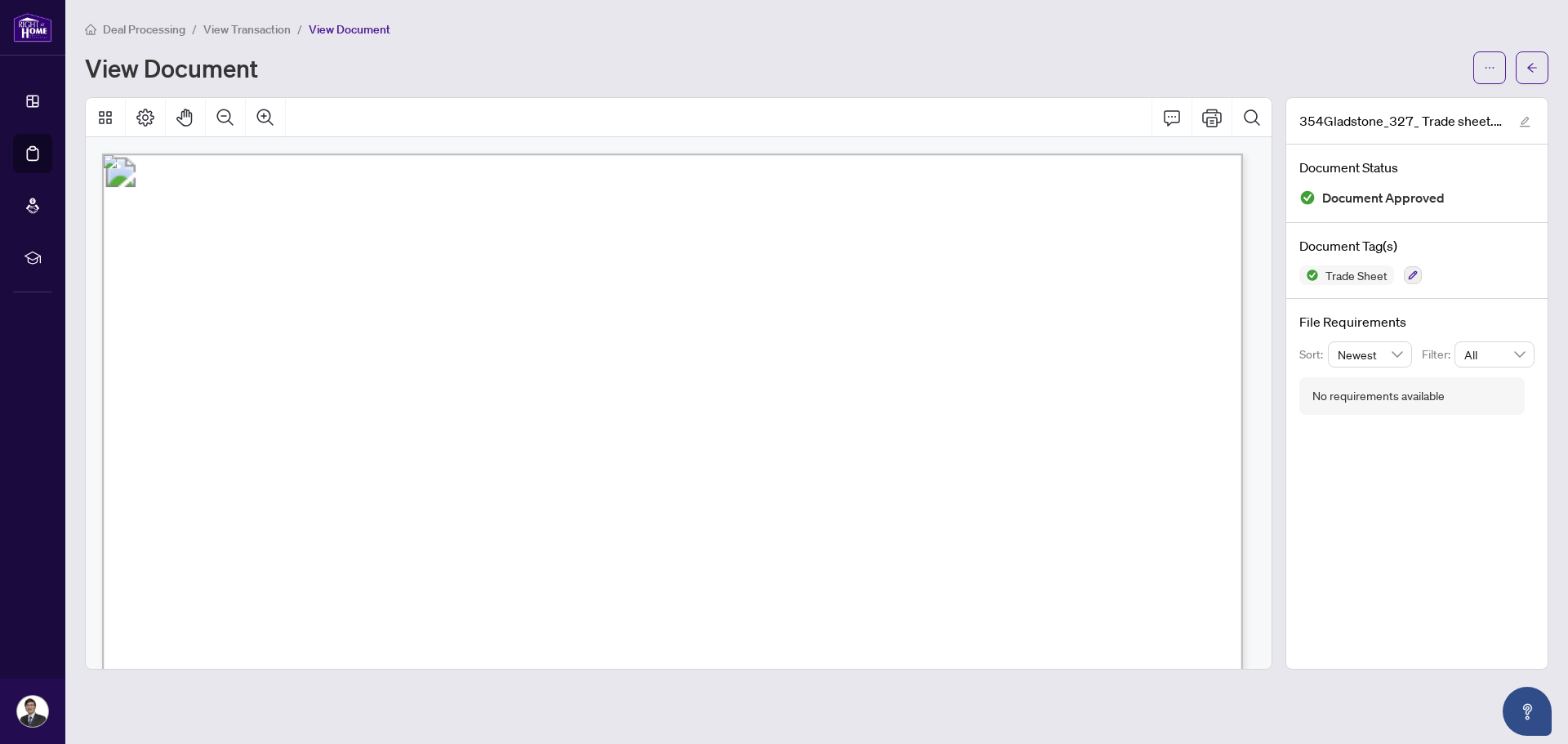
scroll to position [408, 0]
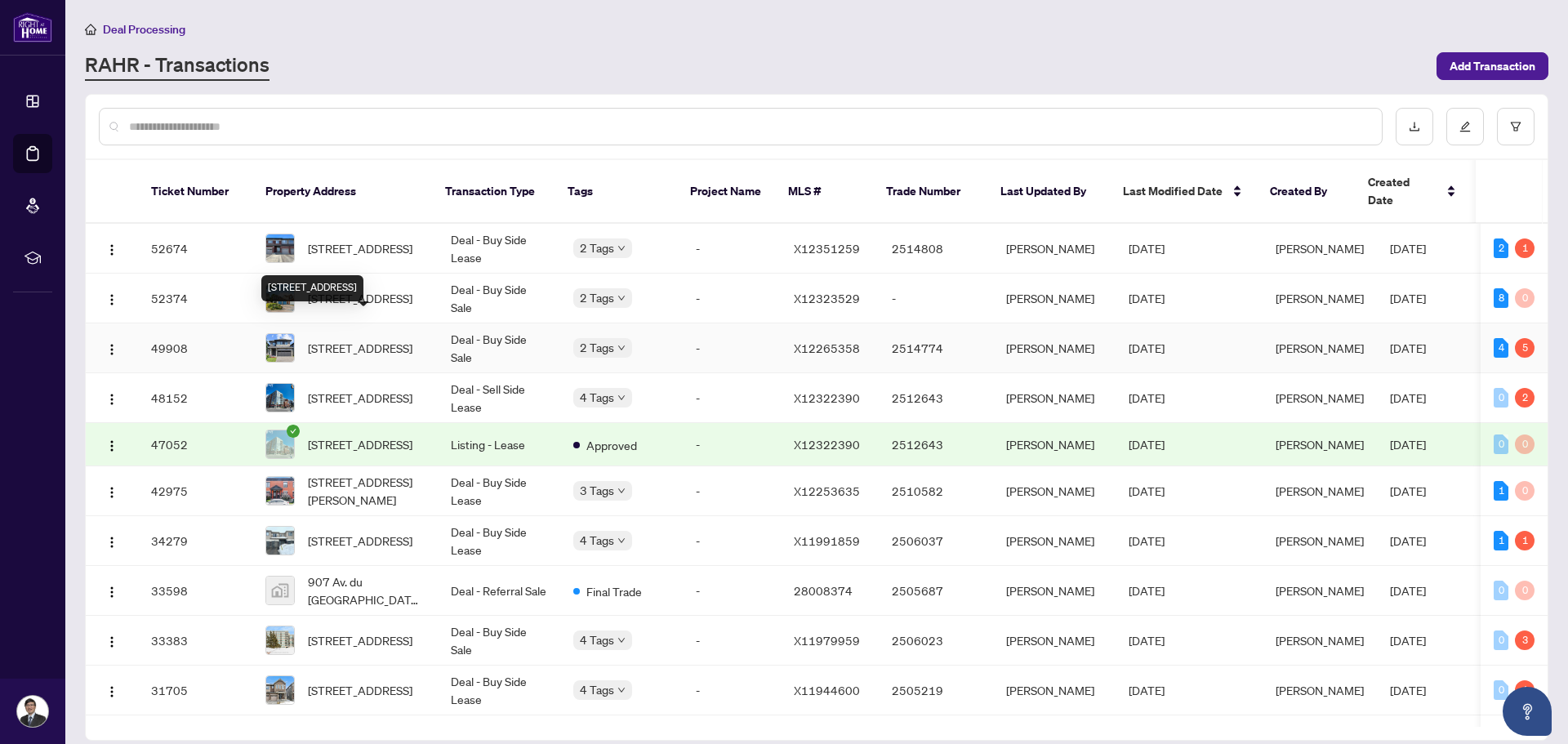
click at [357, 339] on span "[STREET_ADDRESS]" at bounding box center [360, 347] width 105 height 18
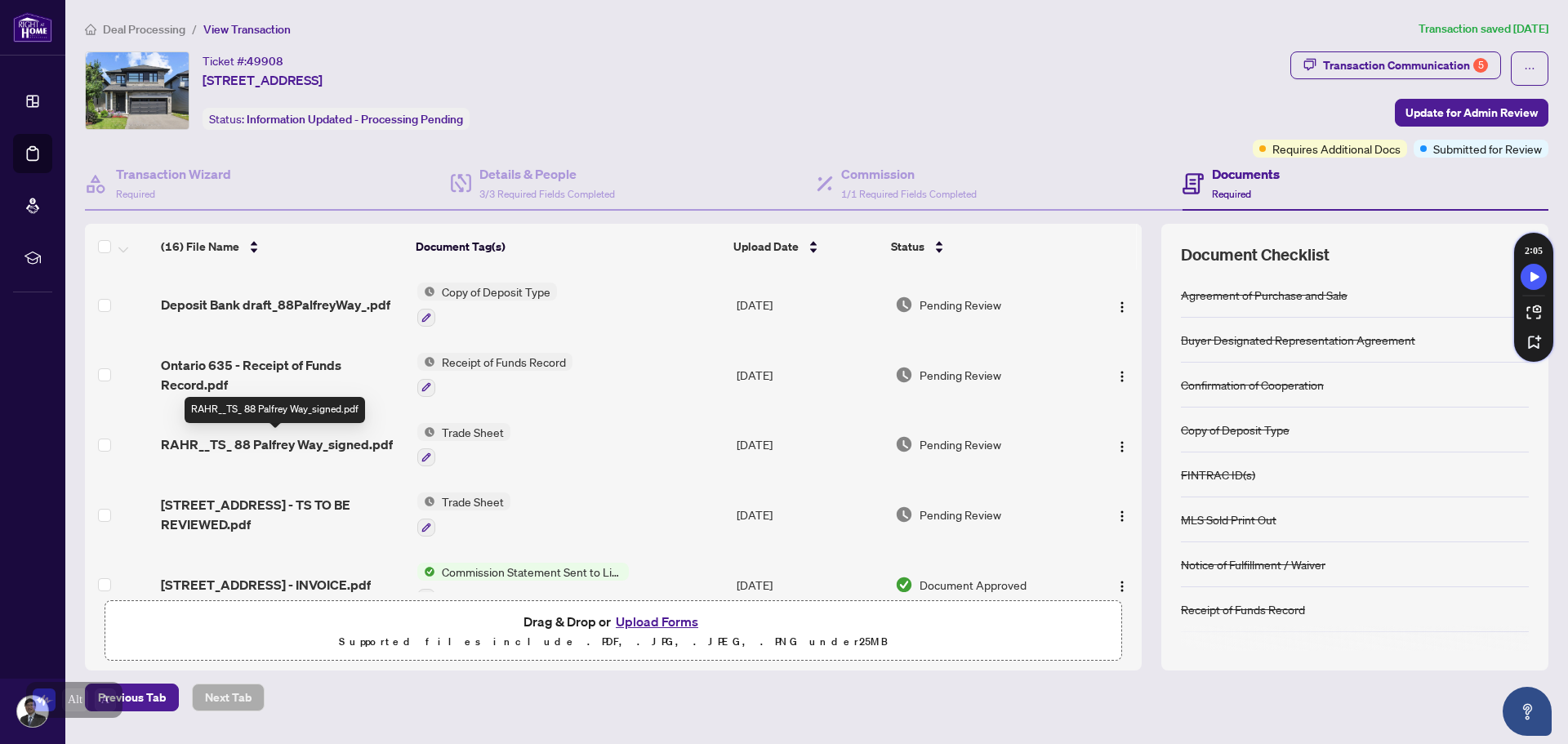
click at [355, 437] on span "RAHR__TS_ 88 Palfrey Way_signed.pdf" at bounding box center [276, 444] width 232 height 19
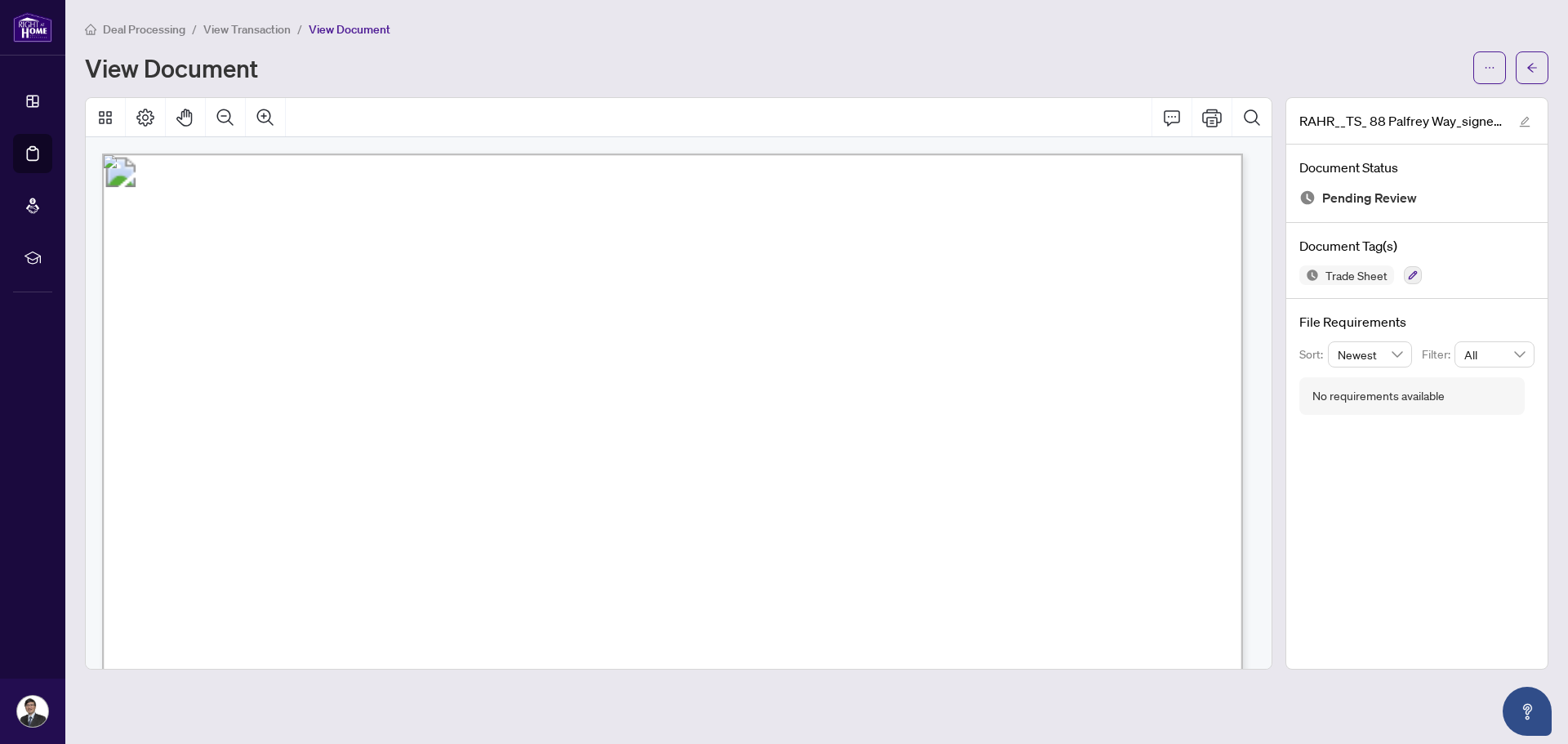
click at [1494, 74] on span "button" at bounding box center [1490, 67] width 12 height 26
click at [1457, 96] on span "Download" at bounding box center [1431, 102] width 124 height 18
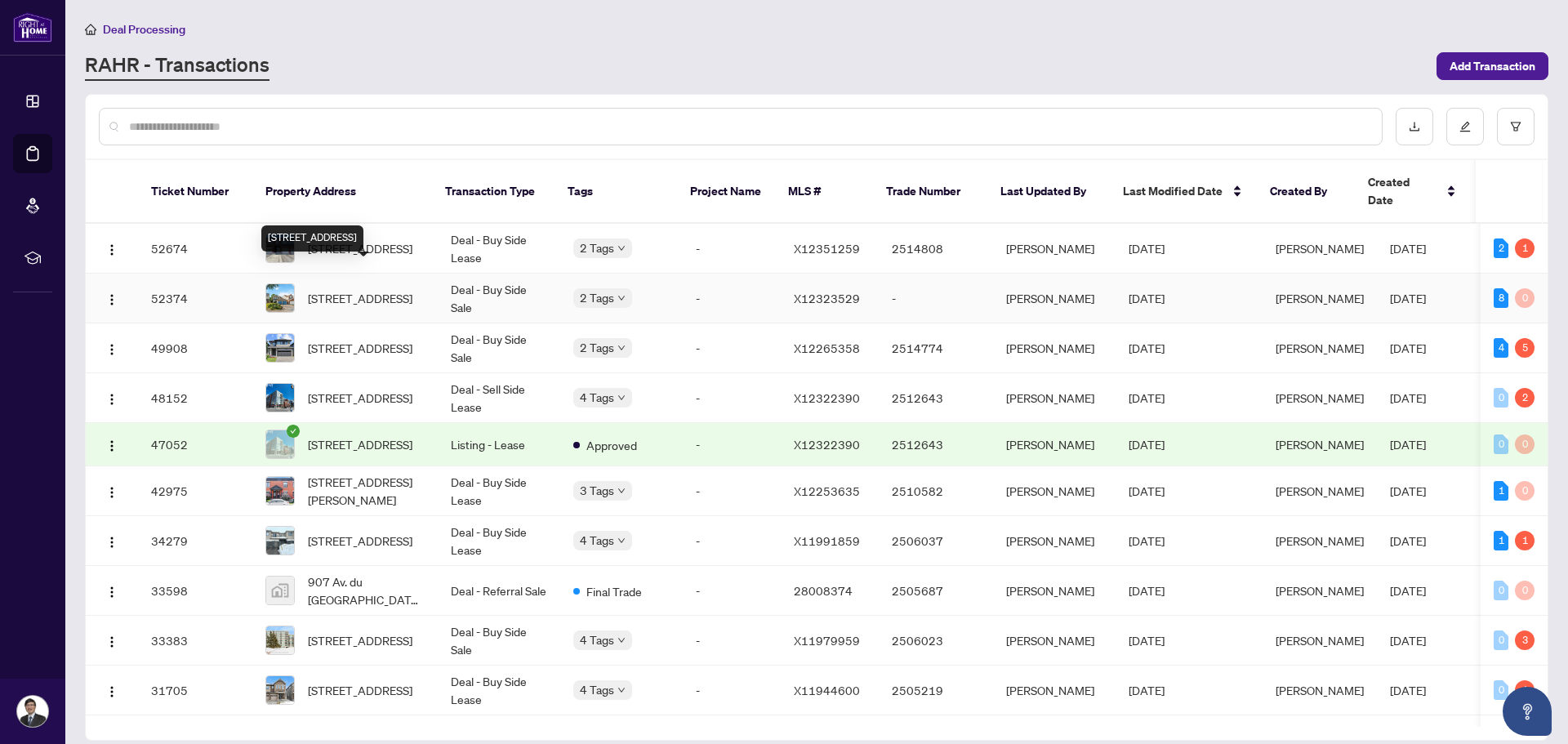
click at [364, 229] on div "[STREET_ADDRESS]" at bounding box center [313, 238] width 102 height 26
click at [326, 239] on span "[STREET_ADDRESS]" at bounding box center [360, 247] width 105 height 18
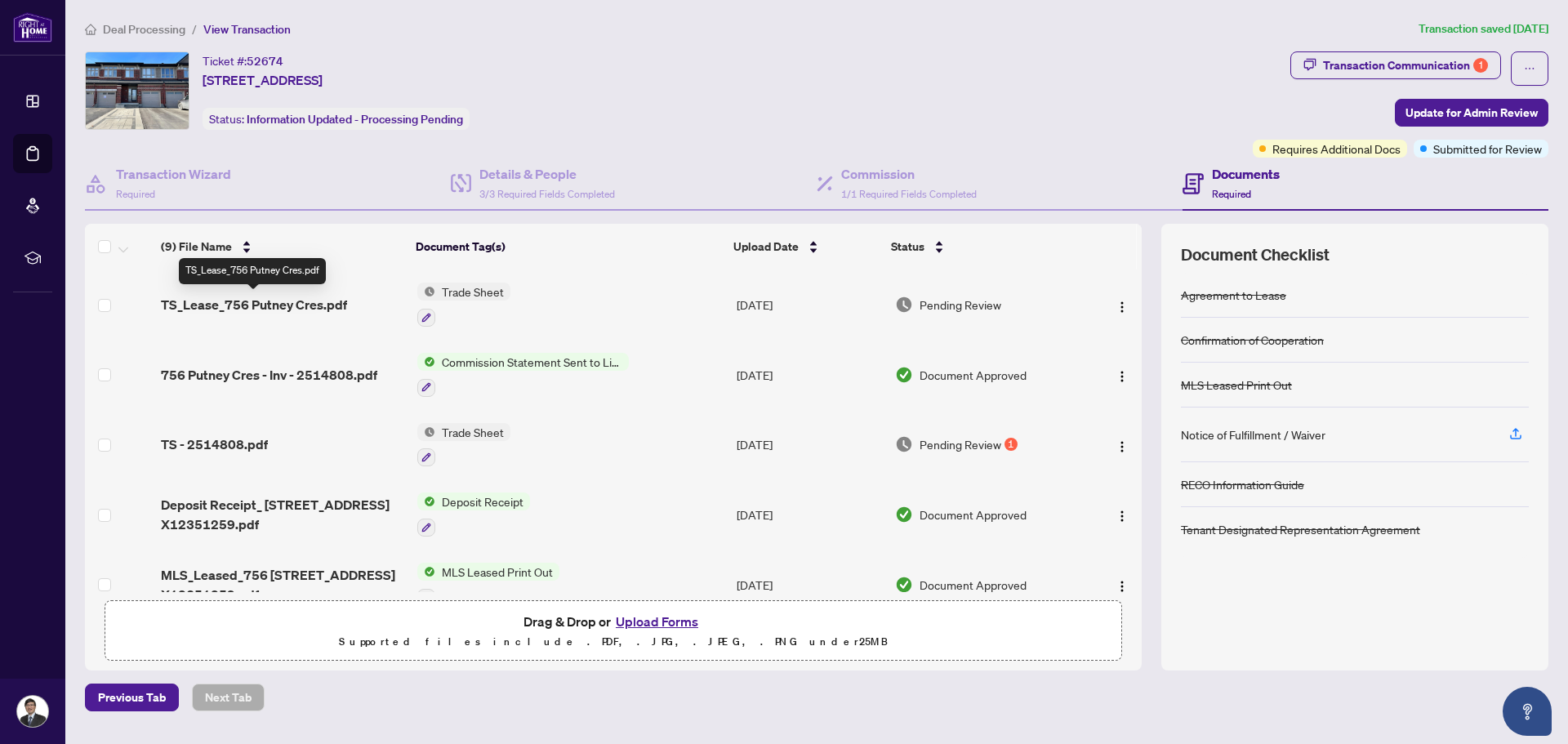
click at [304, 301] on span "TS_Lease_756 Putney Cres.pdf" at bounding box center [253, 304] width 186 height 19
